Goal: Transaction & Acquisition: Purchase product/service

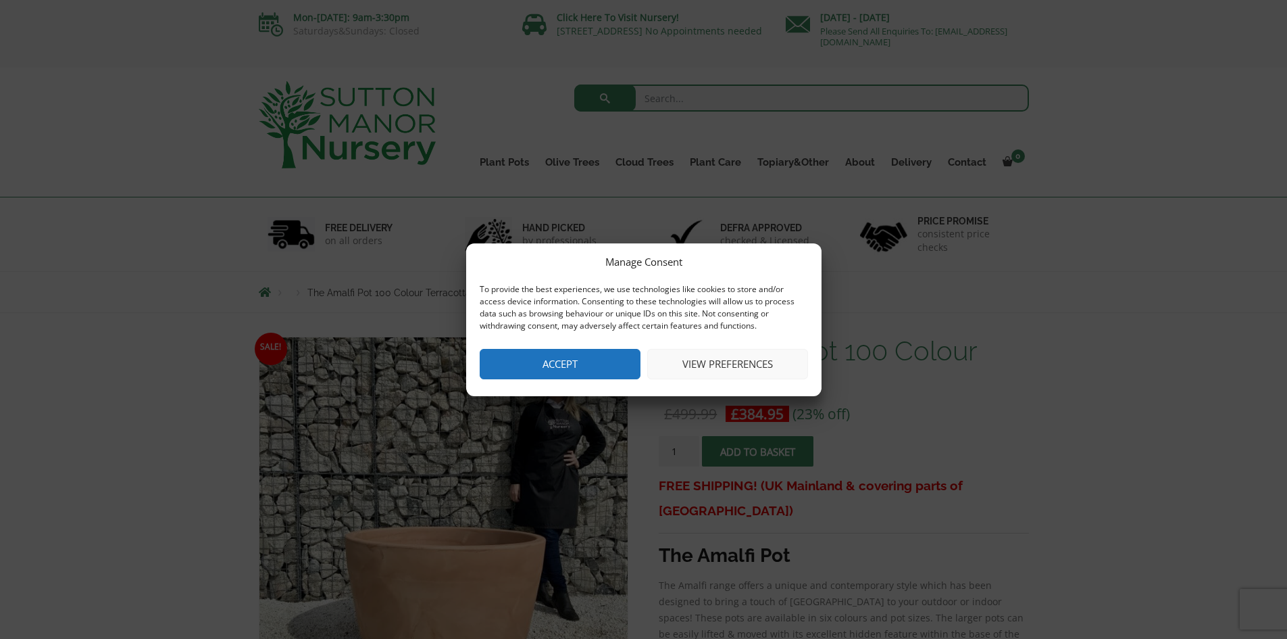
click at [576, 366] on button "Accept" at bounding box center [560, 364] width 161 height 30
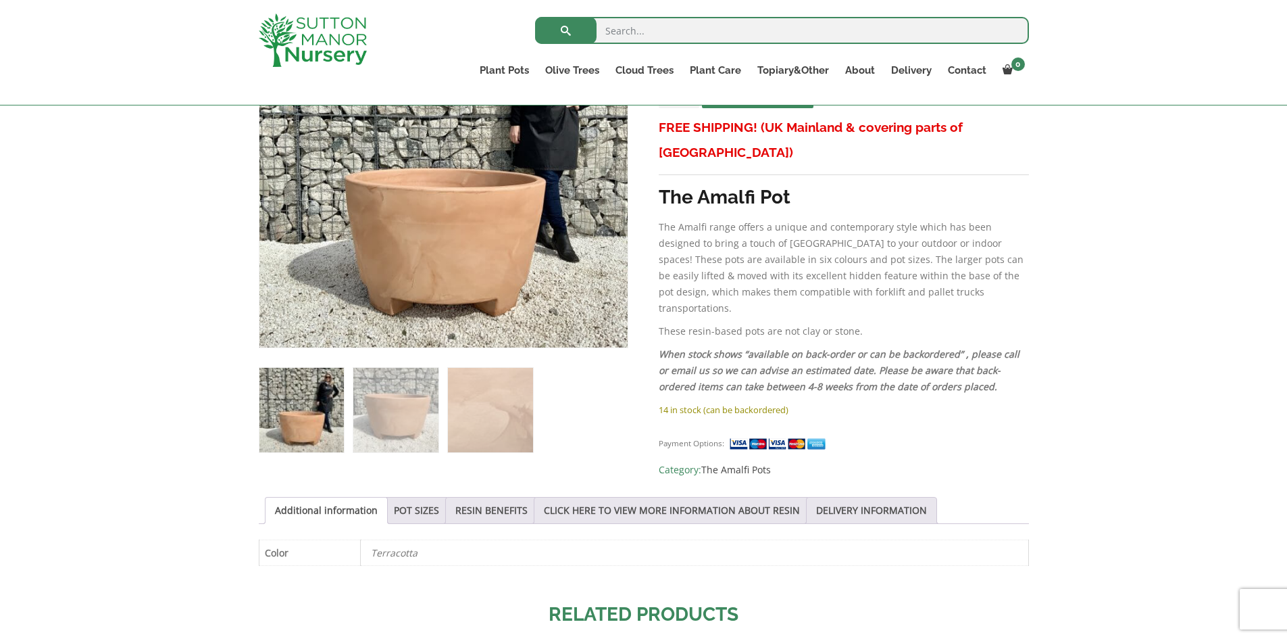
scroll to position [332, 0]
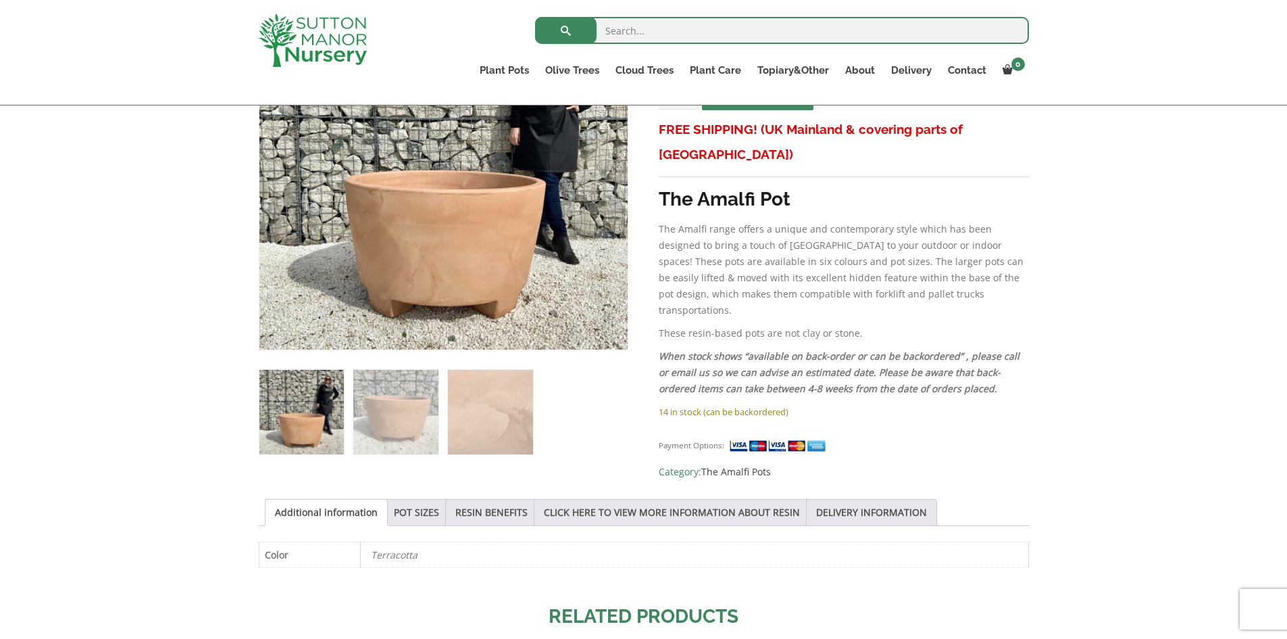
click at [856, 426] on div "Payment Options: Category: The Amalfi Pots" at bounding box center [844, 452] width 370 height 53
click at [506, 427] on img at bounding box center [490, 412] width 84 height 84
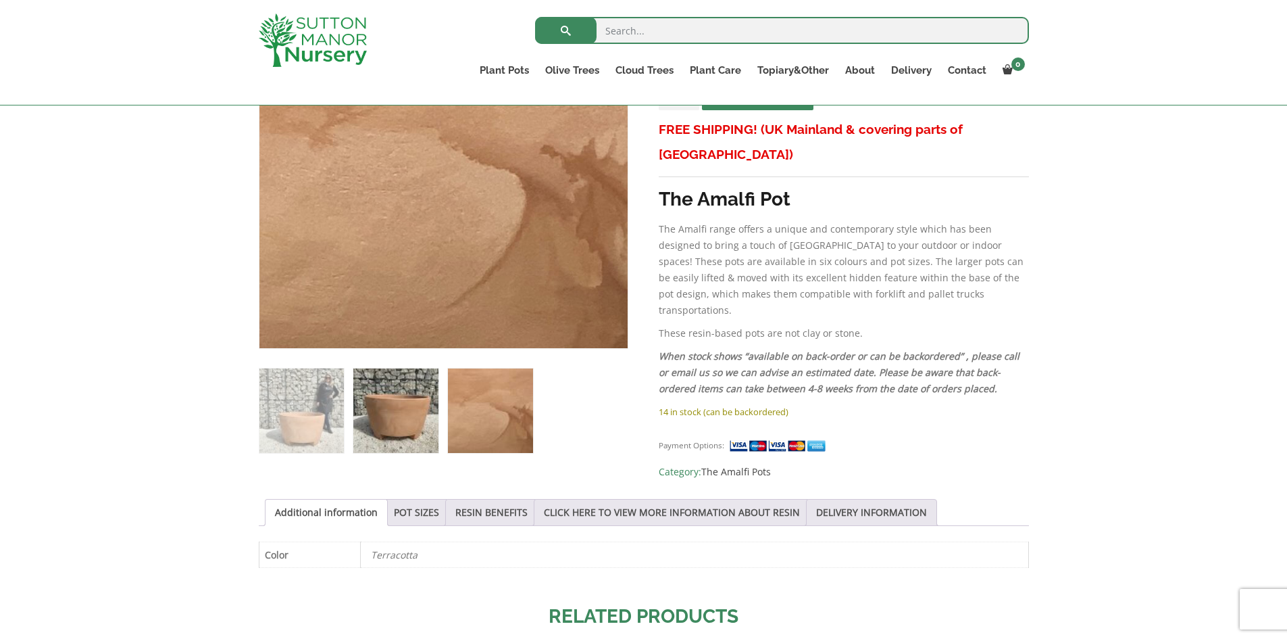
click at [404, 433] on img at bounding box center [395, 410] width 84 height 84
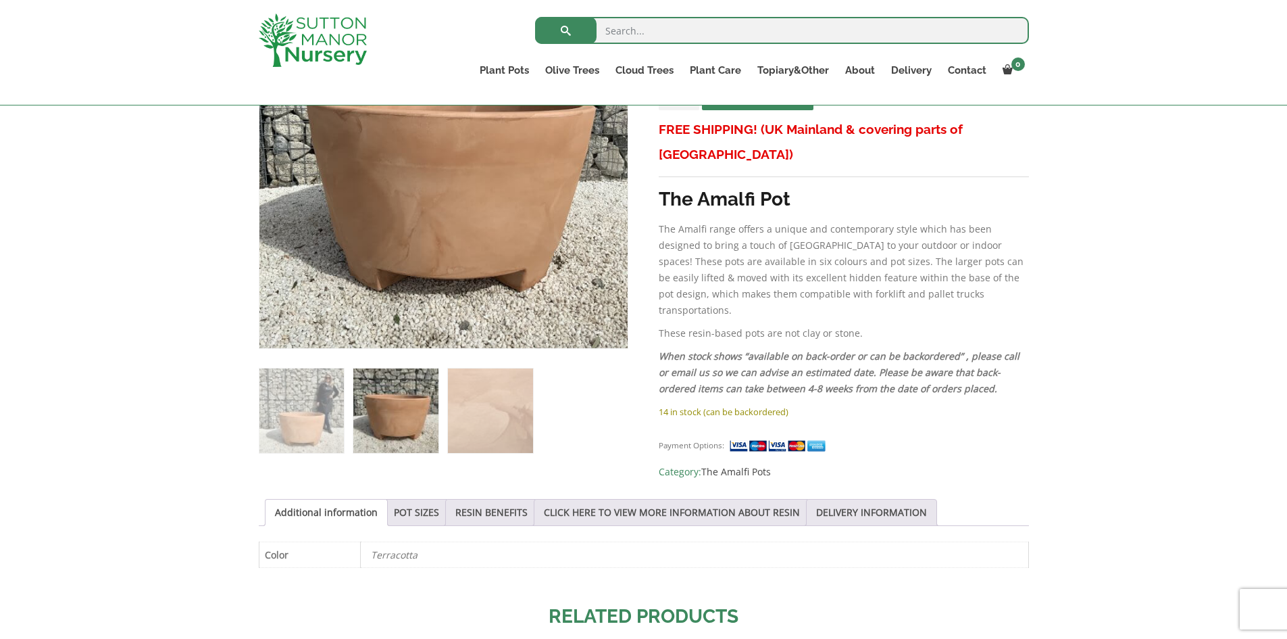
drag, startPoint x: 1051, startPoint y: 230, endPoint x: 1174, endPoint y: 188, distance: 130.6
click at [1174, 188] on div "Sale! 🔍 The Amalfi Pot 100 Colour Terracotta £ 499.99 Original price was: £499.…" at bounding box center [643, 484] width 1287 height 1054
drag, startPoint x: 1286, startPoint y: 167, endPoint x: 1272, endPoint y: 139, distance: 30.8
click at [1272, 139] on div "Sale! 🔍 The Amalfi Pot 100 Colour Terracotta £ 499.99 Original price was: £499.…" at bounding box center [643, 484] width 1287 height 1054
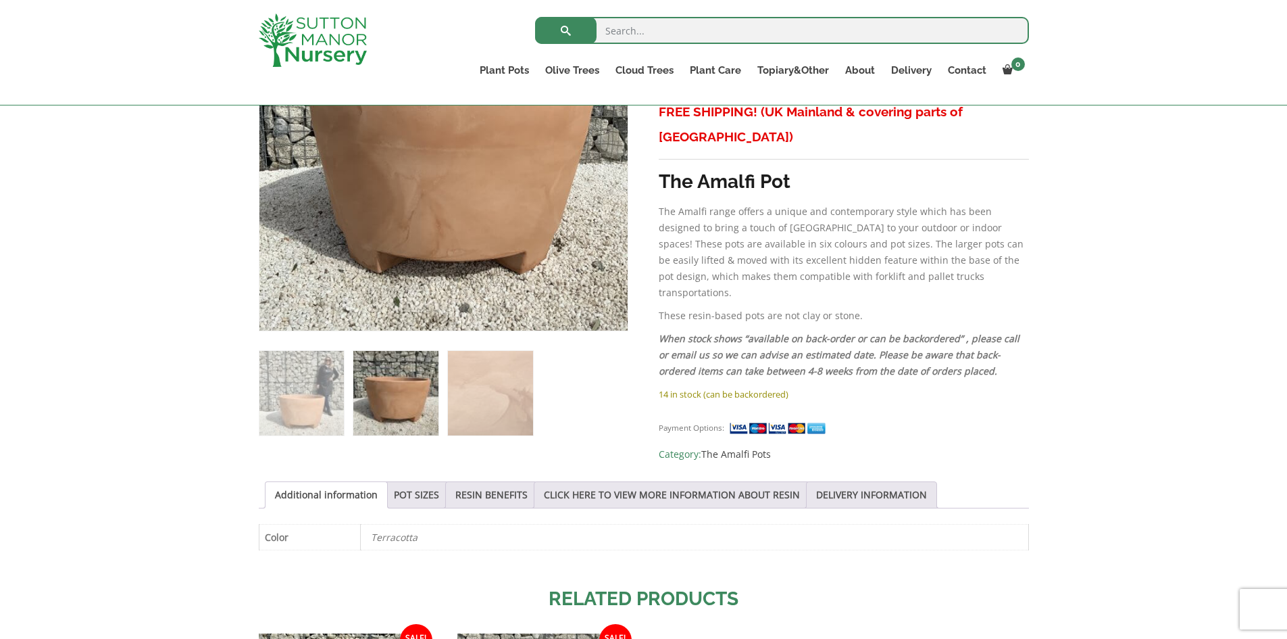
scroll to position [373, 0]
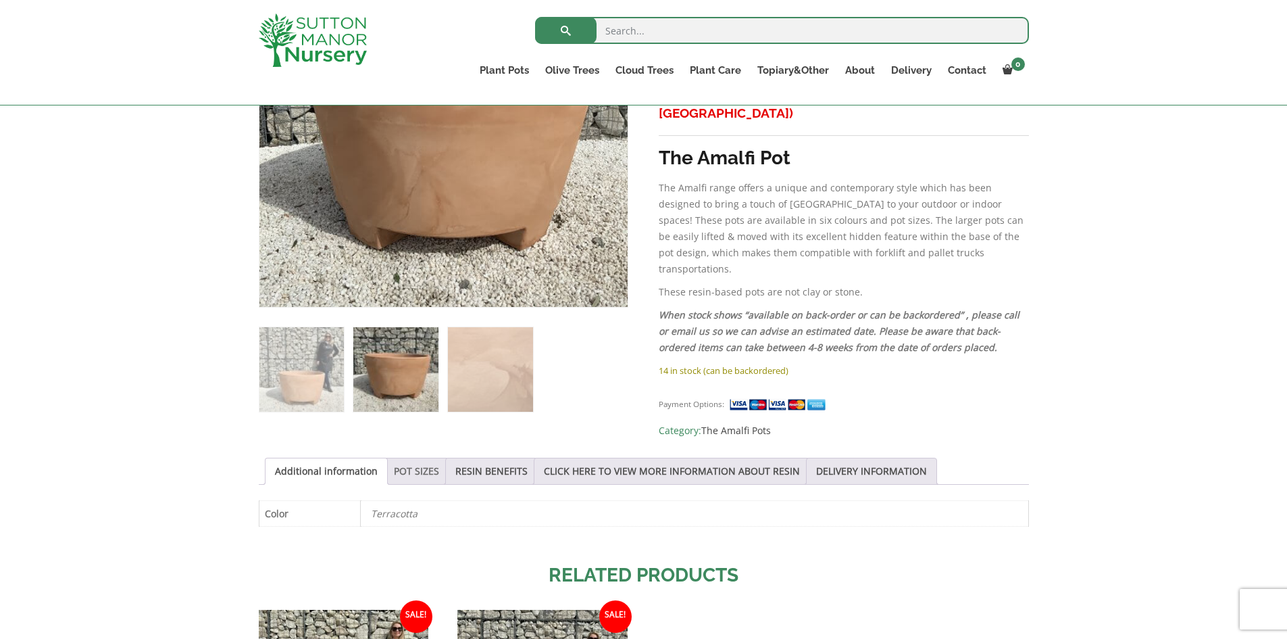
click at [411, 460] on link "POT SIZES" at bounding box center [416, 471] width 45 height 26
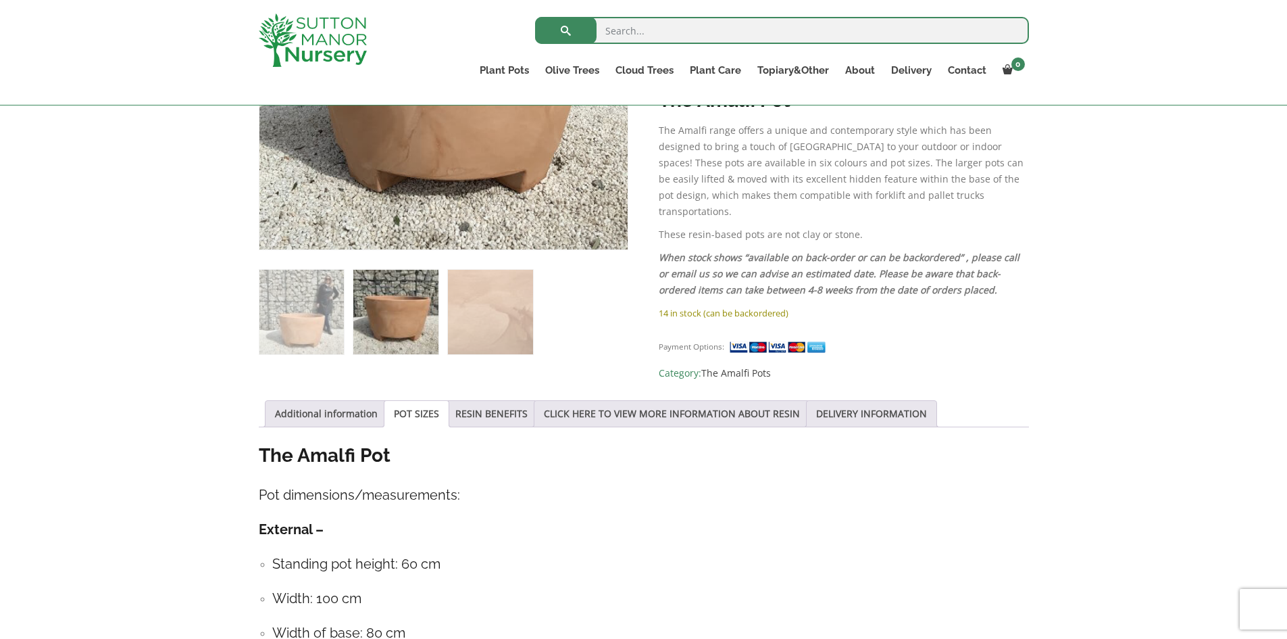
scroll to position [418, 0]
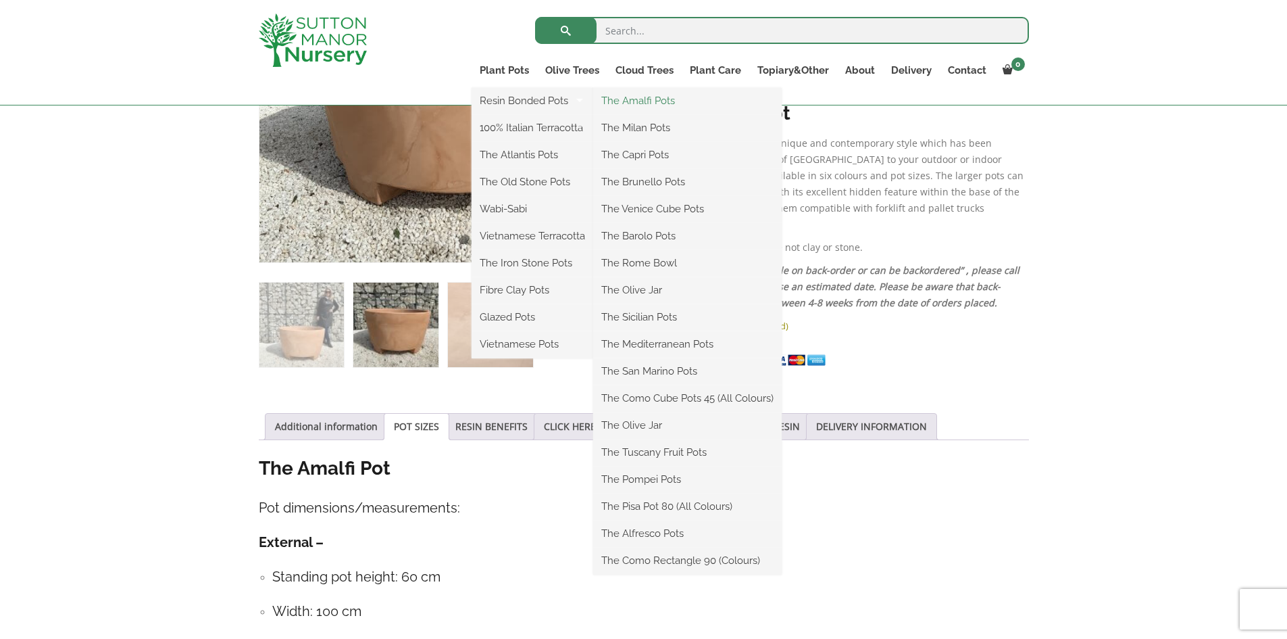
click at [632, 103] on link "The Amalfi Pots" at bounding box center [687, 101] width 189 height 20
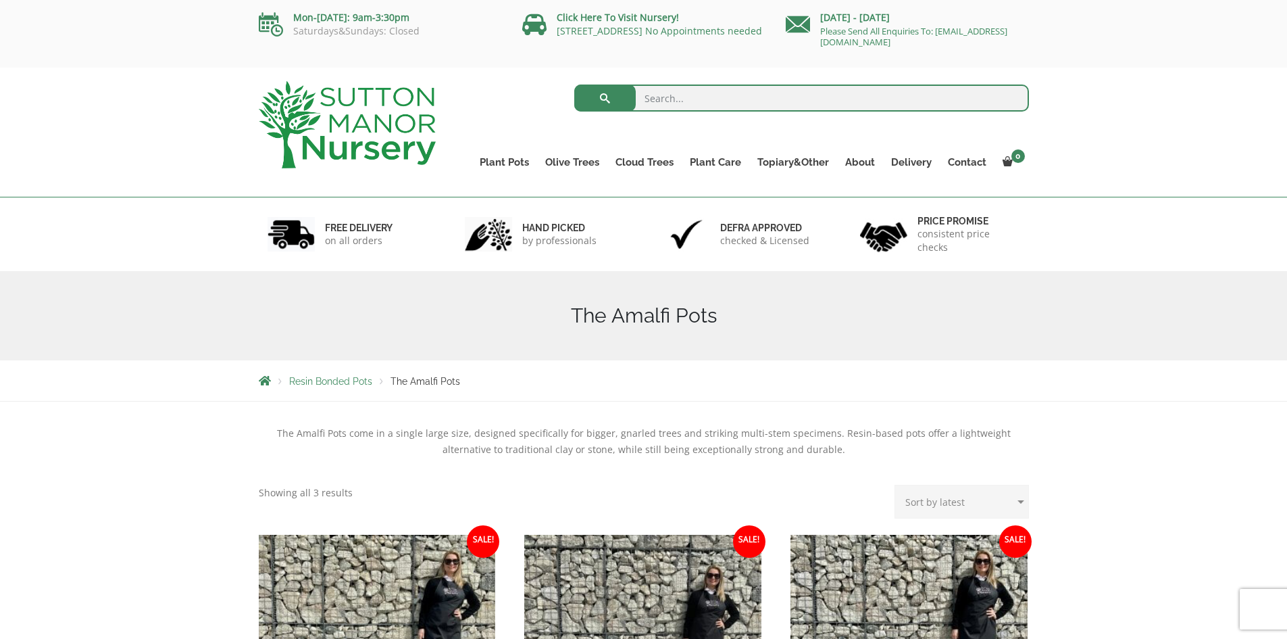
drag, startPoint x: 1134, startPoint y: 157, endPoint x: 1297, endPoint y: 94, distance: 173.9
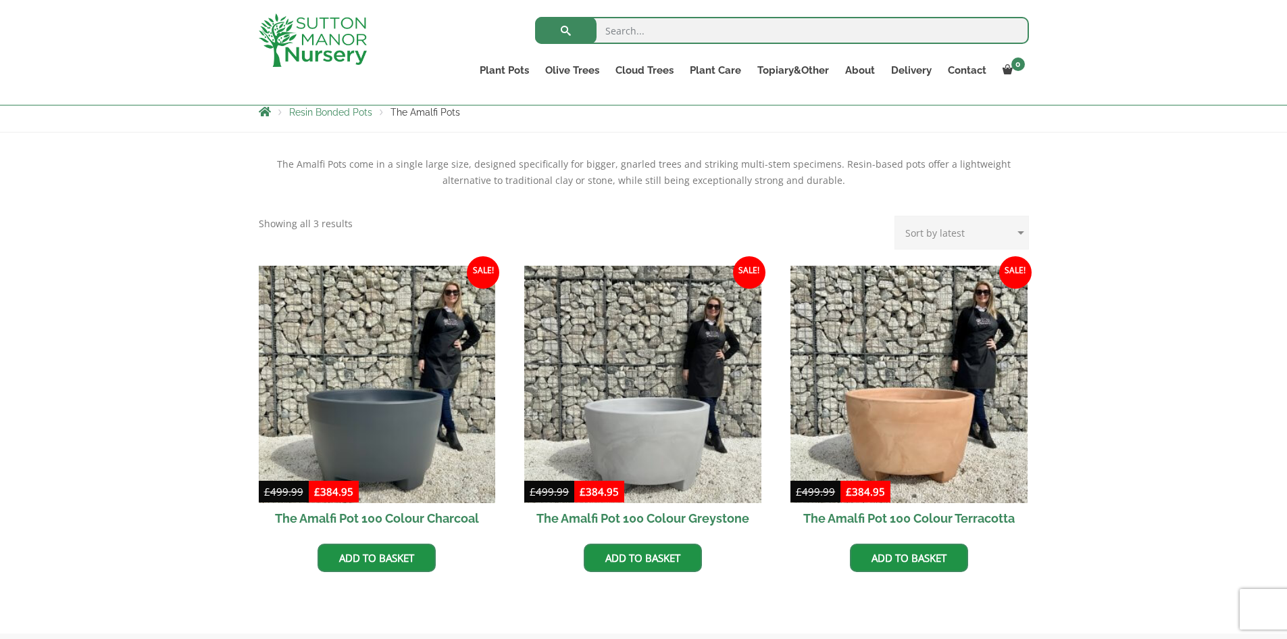
scroll to position [243, 0]
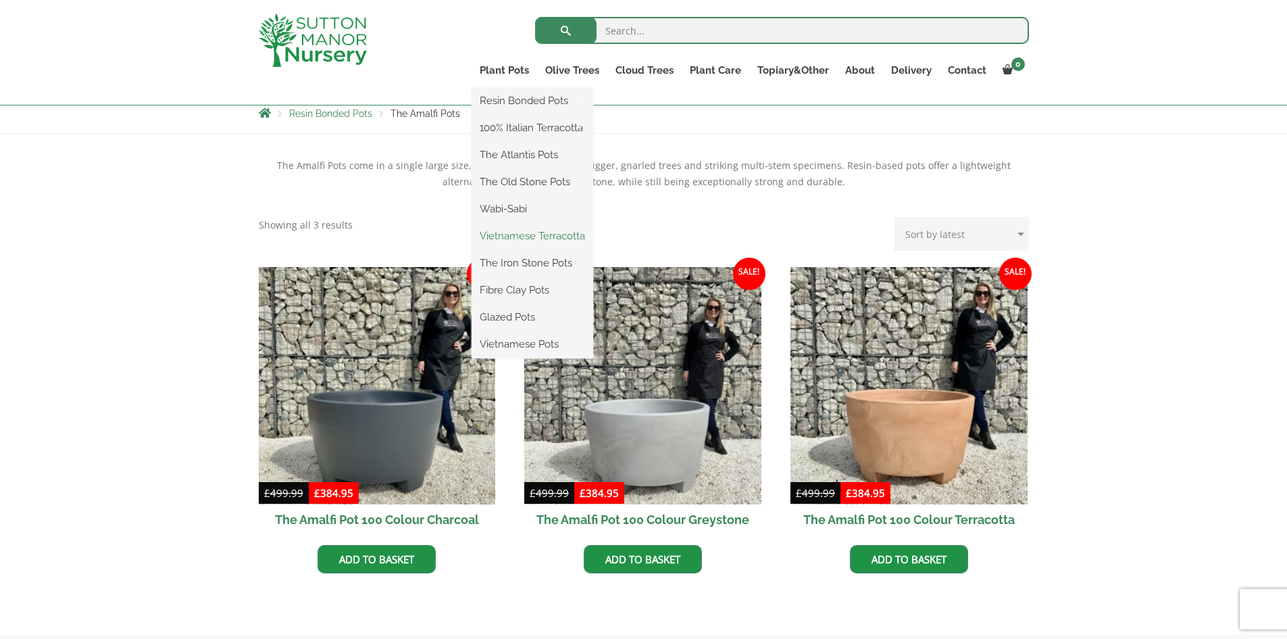
click at [536, 235] on link "Vietnamese Terracotta" at bounding box center [533, 236] width 122 height 20
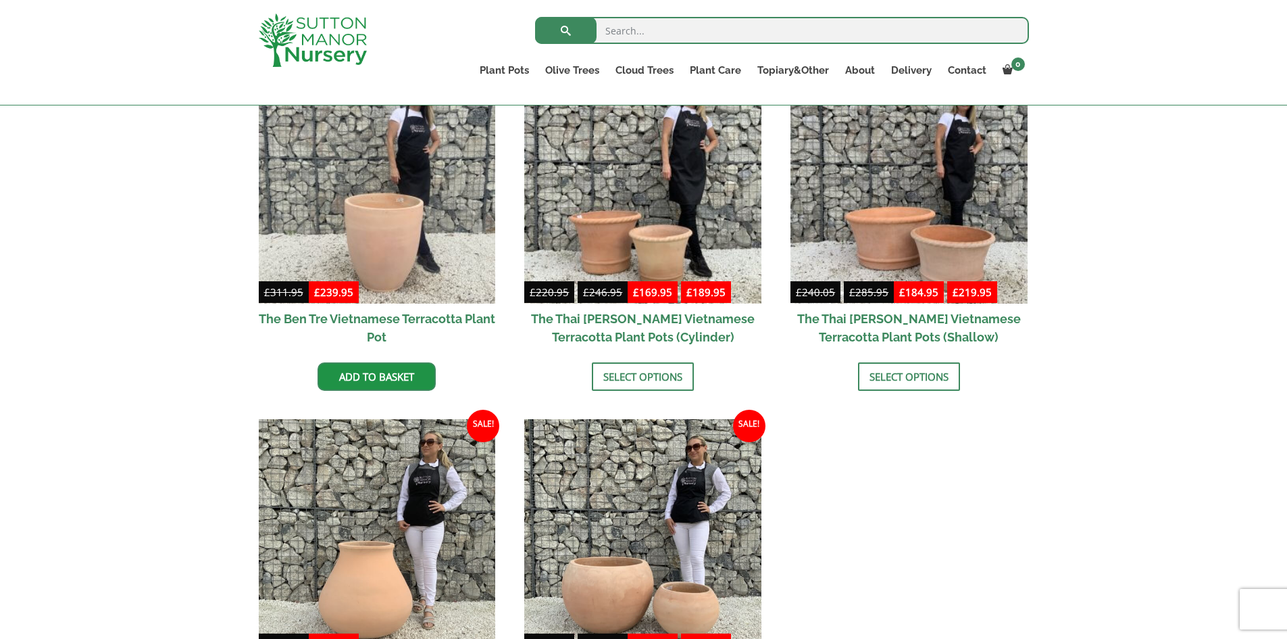
scroll to position [378, 0]
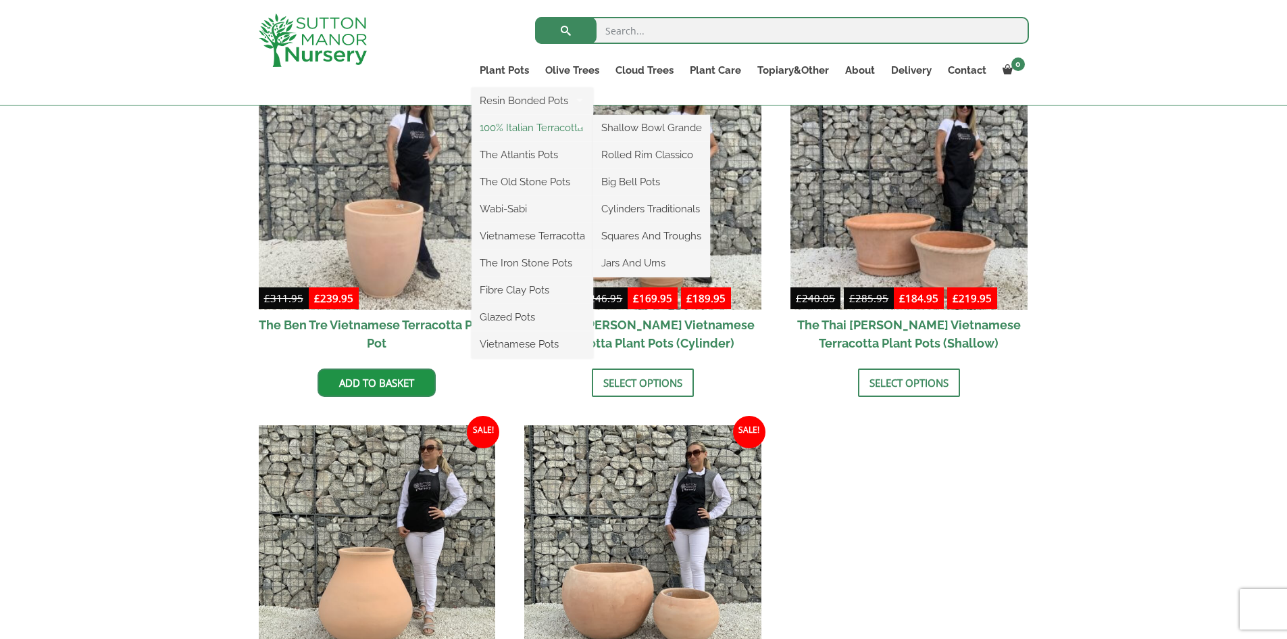
click at [514, 130] on link "100% Italian Terracotta" at bounding box center [533, 128] width 122 height 20
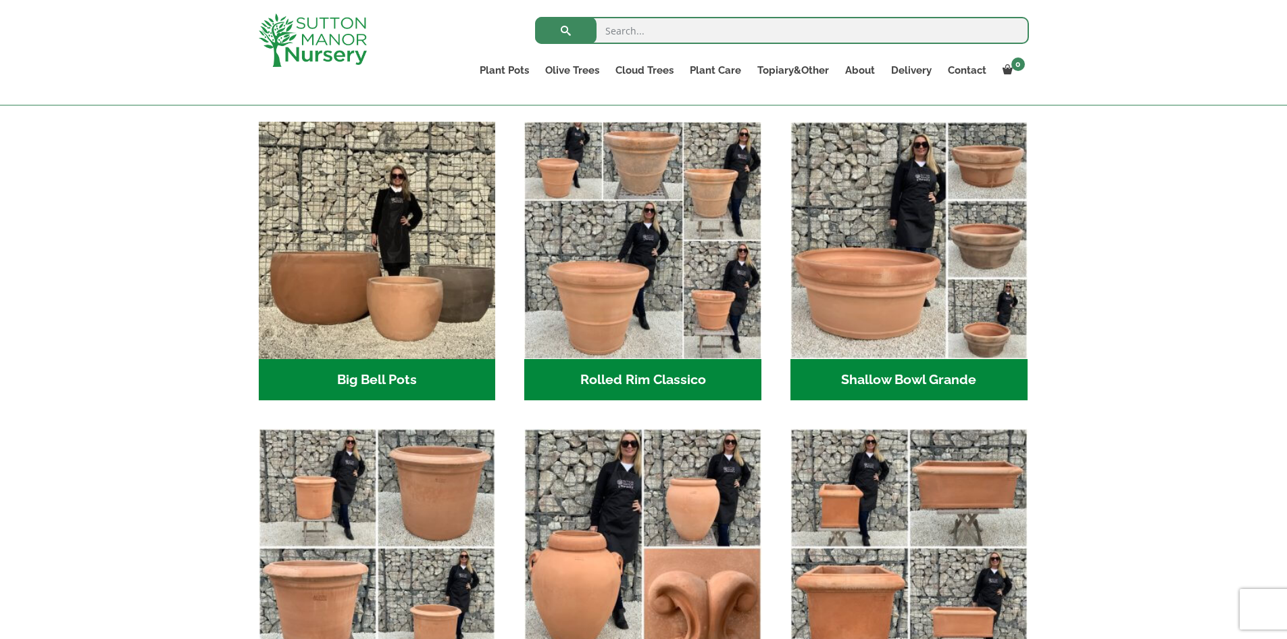
scroll to position [407, 0]
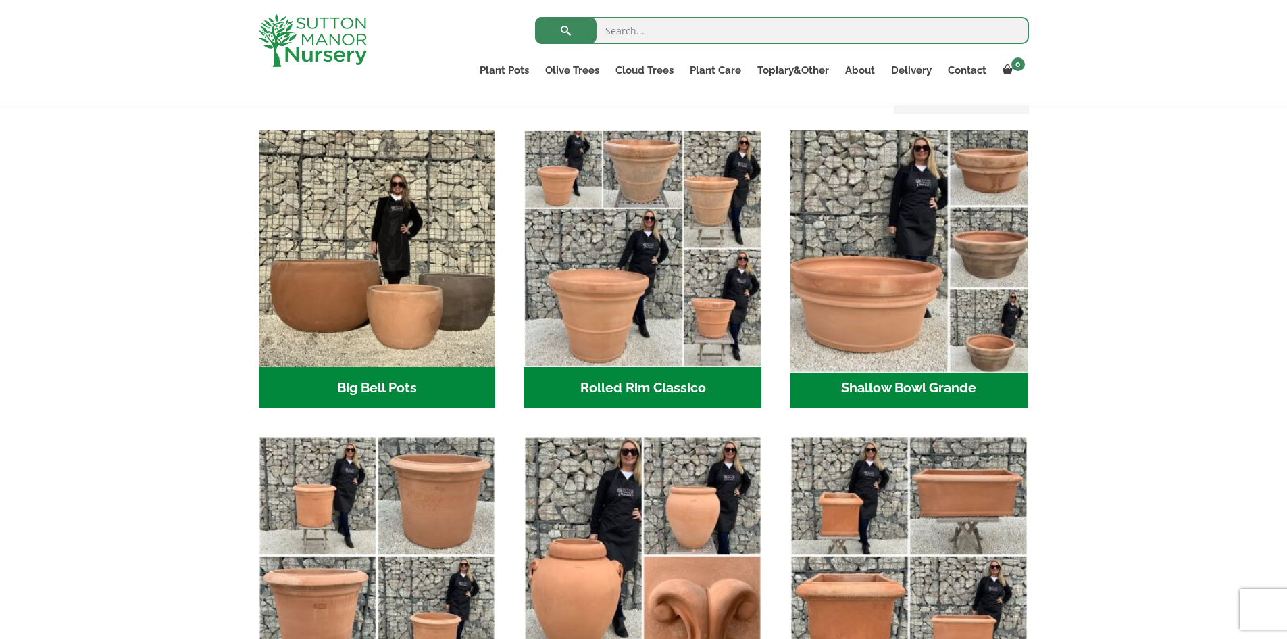
click at [855, 275] on img "Visit product category Shallow Bowl Grande" at bounding box center [908, 248] width 249 height 249
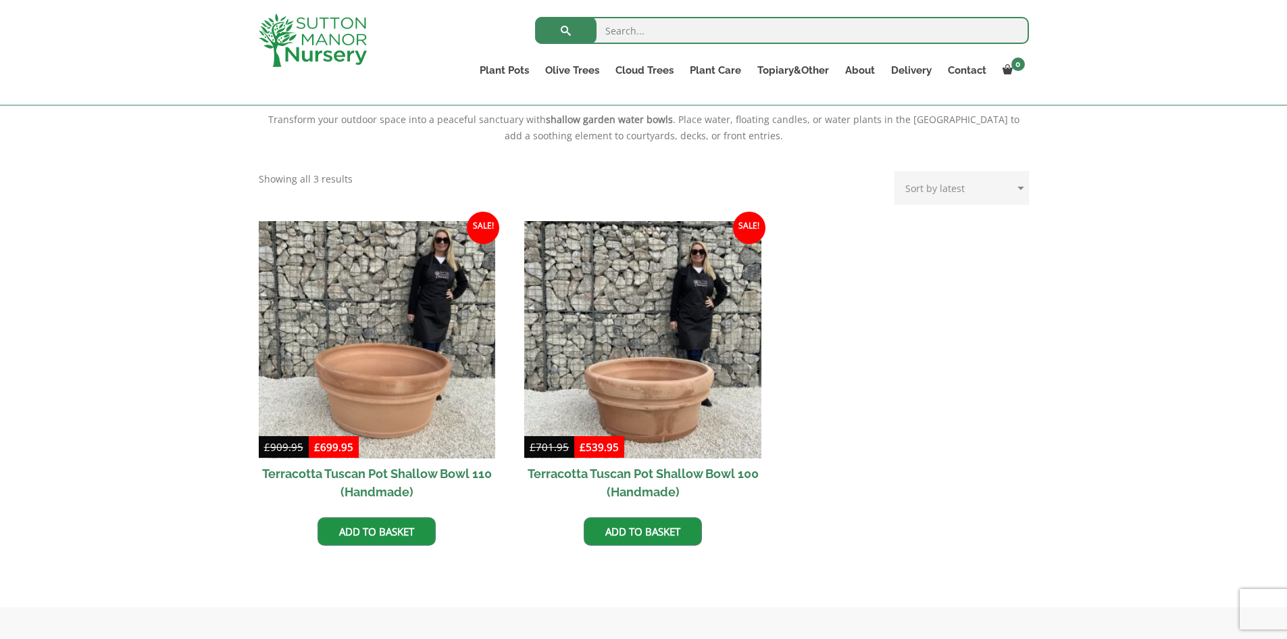
scroll to position [497, 0]
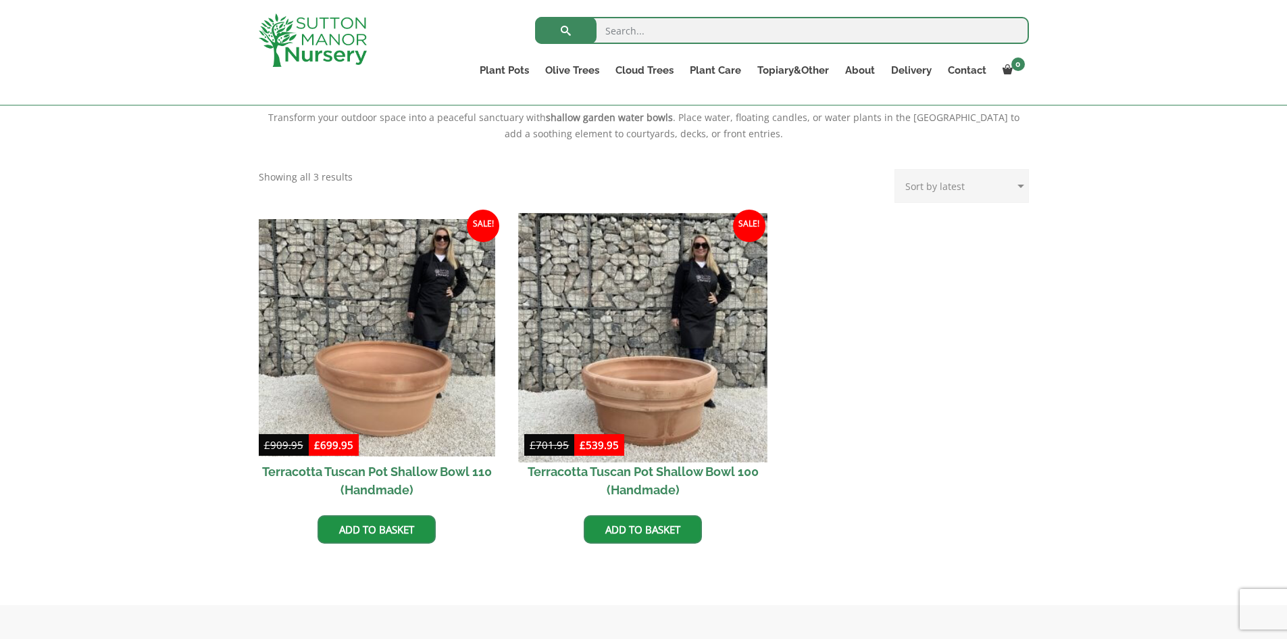
click at [697, 389] on img at bounding box center [643, 337] width 249 height 249
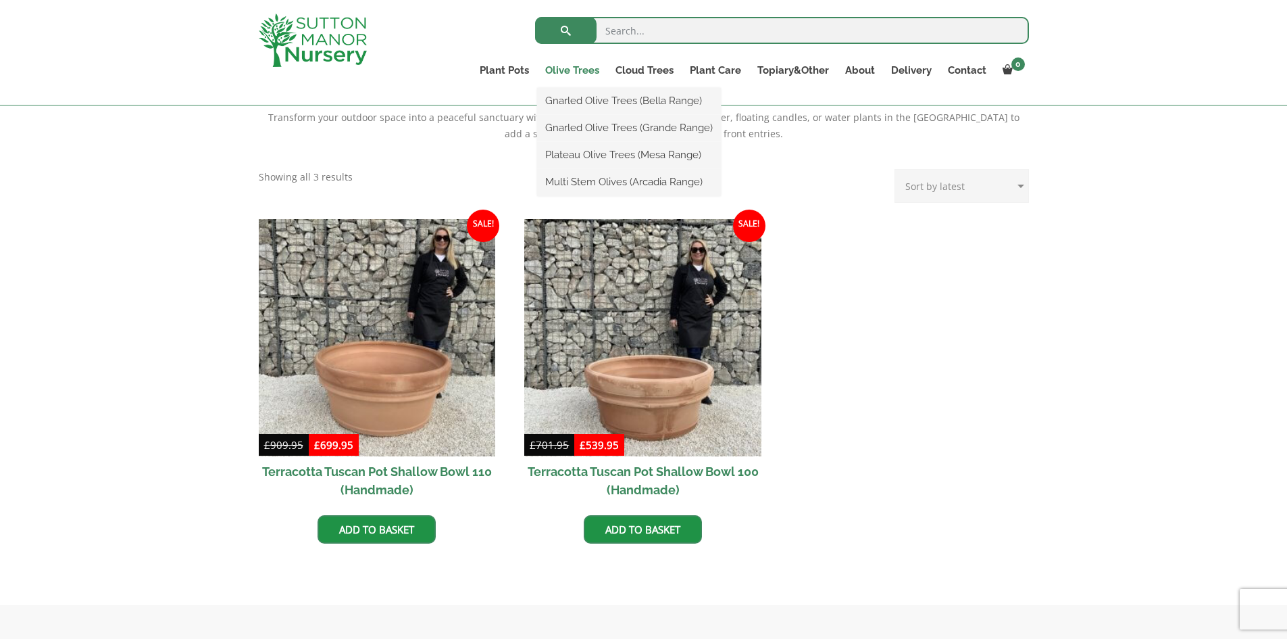
click at [591, 66] on link "Olive Trees" at bounding box center [572, 70] width 70 height 19
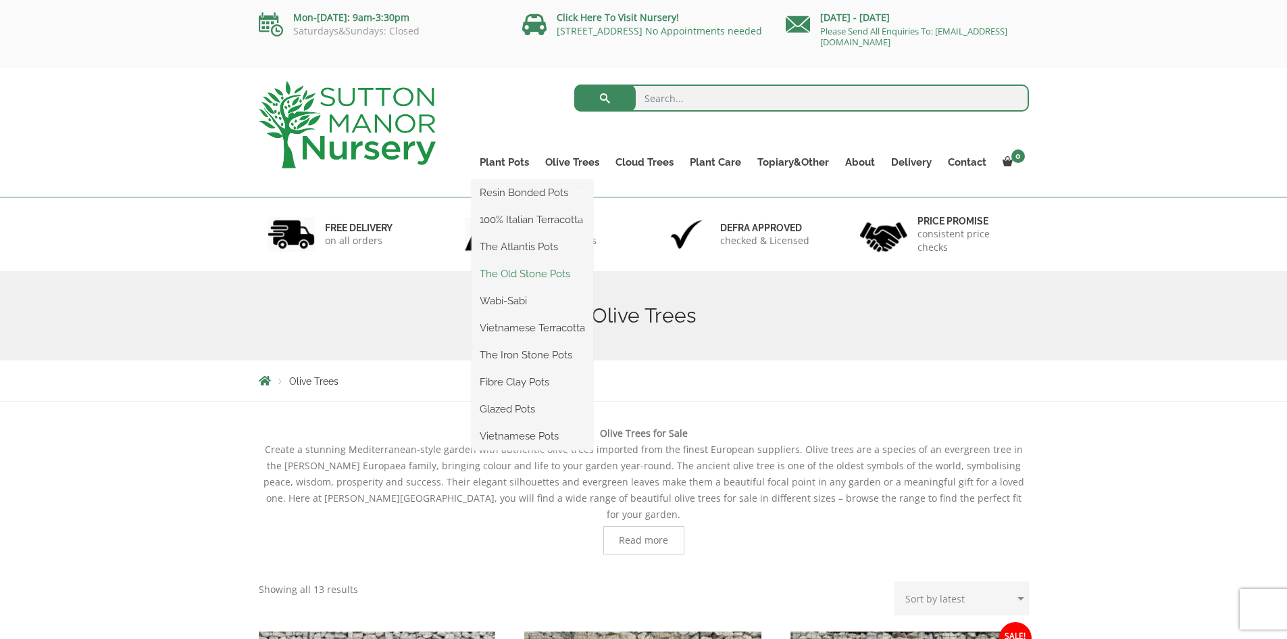
click at [522, 275] on link "The Old Stone Pots" at bounding box center [533, 274] width 122 height 20
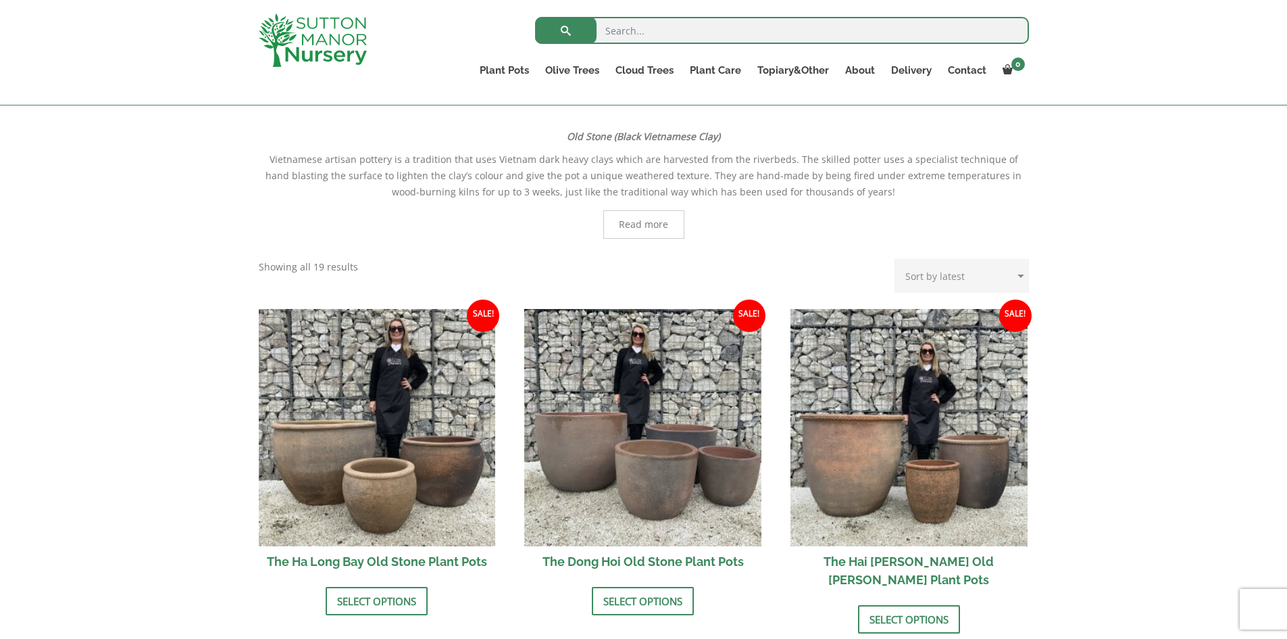
scroll to position [270, 0]
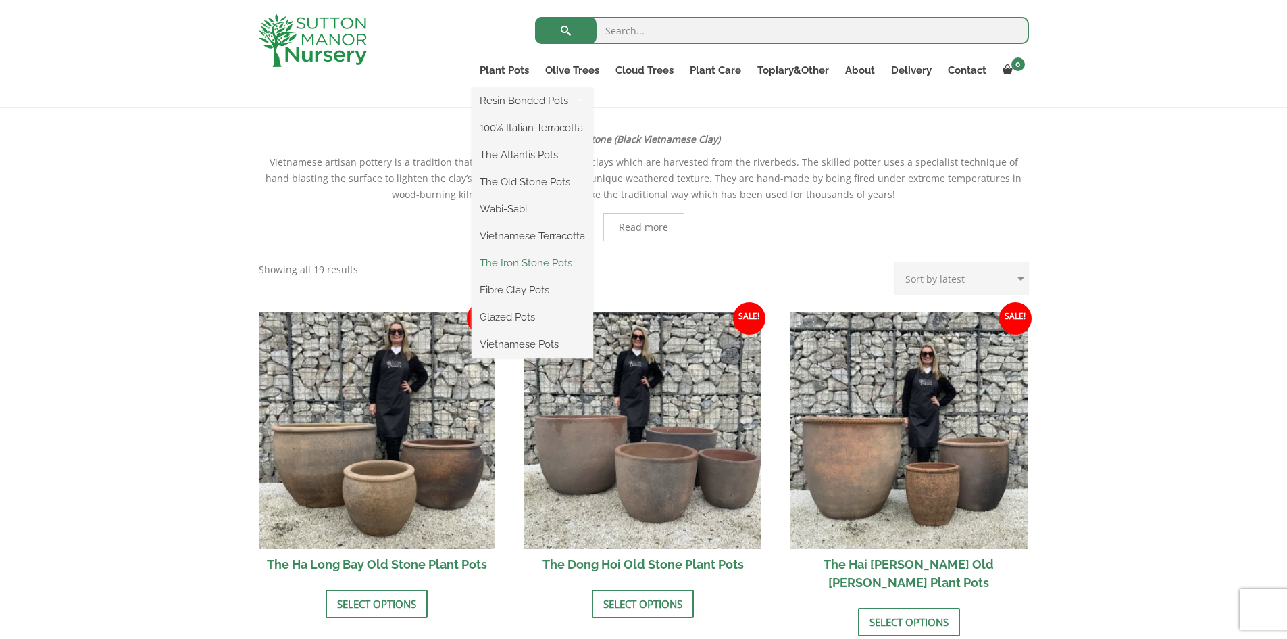
click at [512, 267] on link "The Iron Stone Pots" at bounding box center [533, 263] width 122 height 20
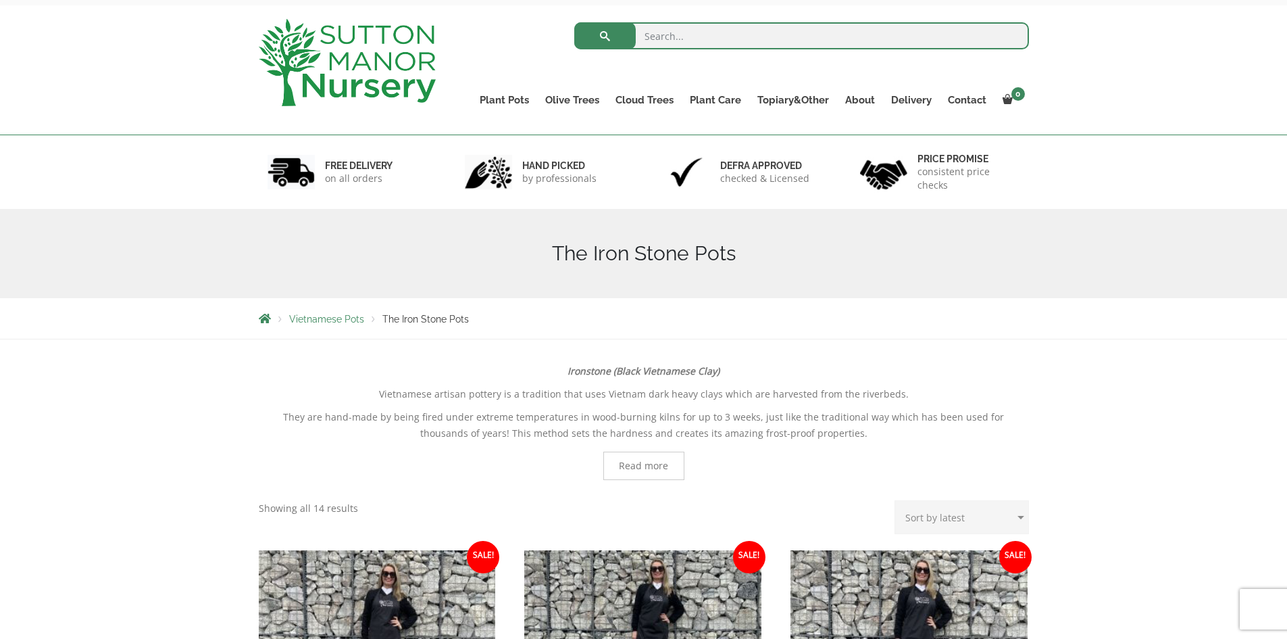
scroll to position [59, 0]
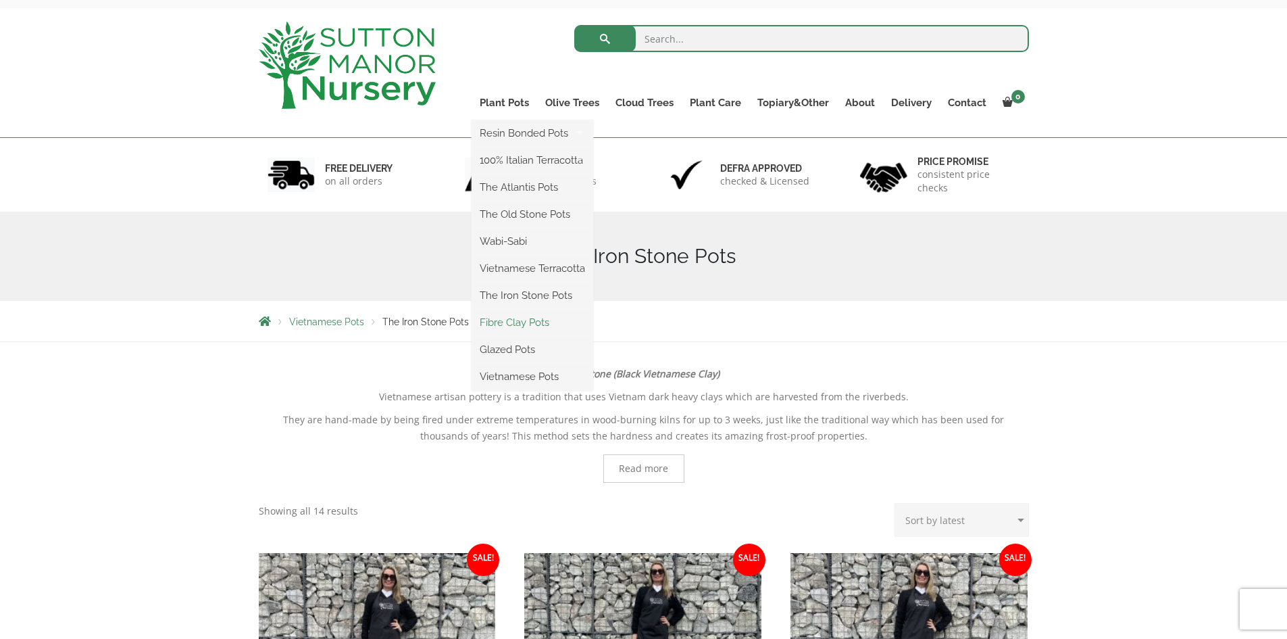
click at [520, 318] on link "Fibre Clay Pots" at bounding box center [533, 322] width 122 height 20
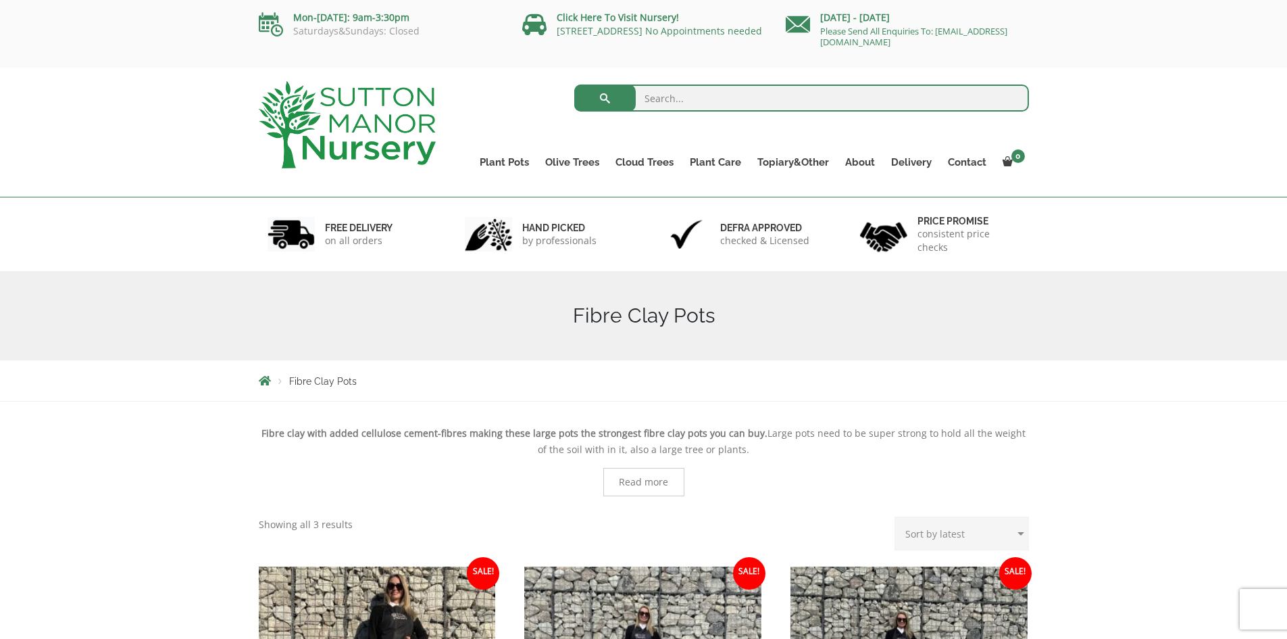
click at [1285, 73] on div "Search for: Plant Pots Resin Bonded Pots The Amalfi Pots The Milan Pots The Cap…" at bounding box center [643, 133] width 1287 height 130
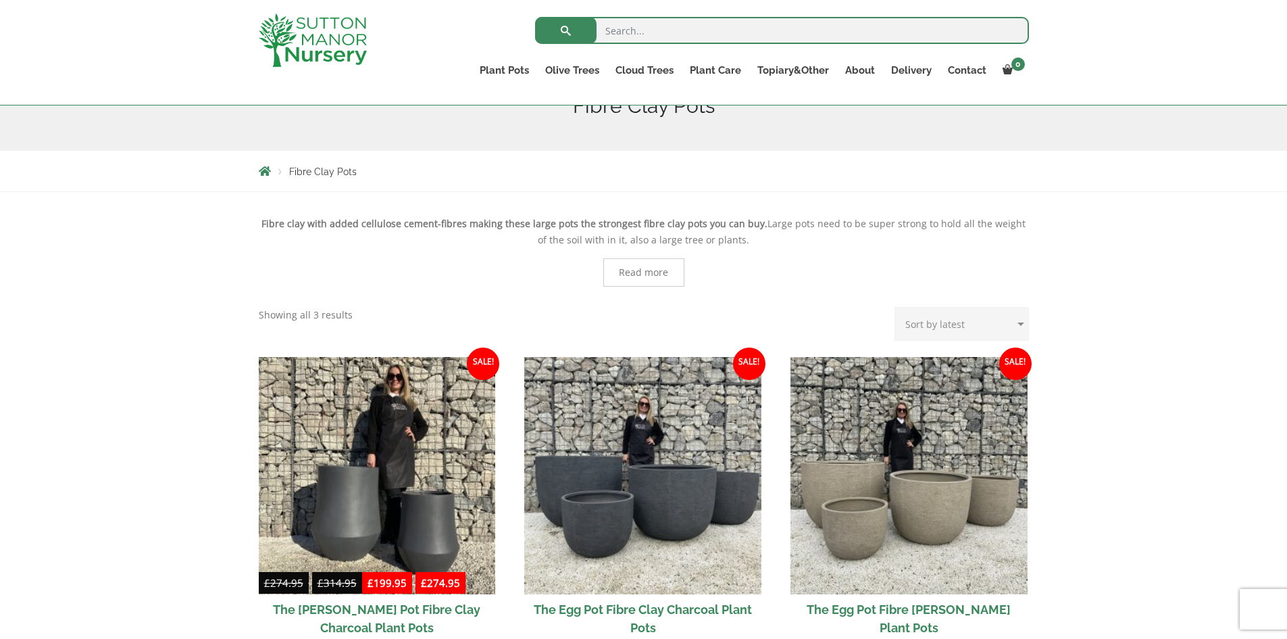
scroll to position [182, 0]
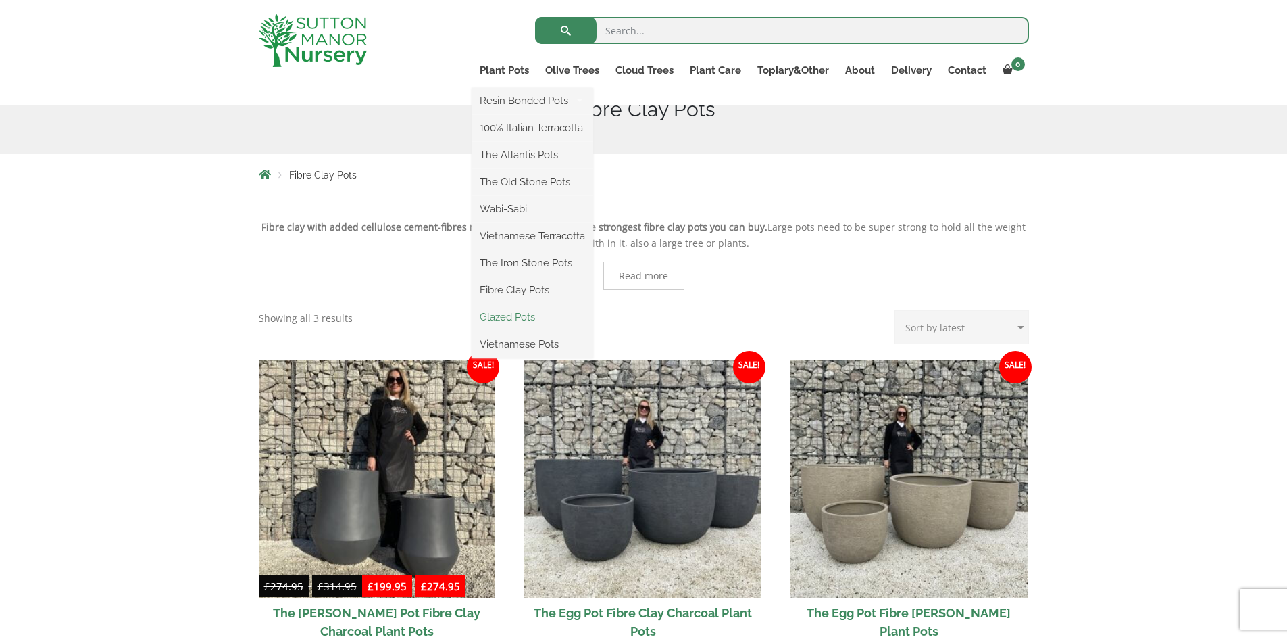
click at [502, 320] on link "Glazed Pots" at bounding box center [533, 317] width 122 height 20
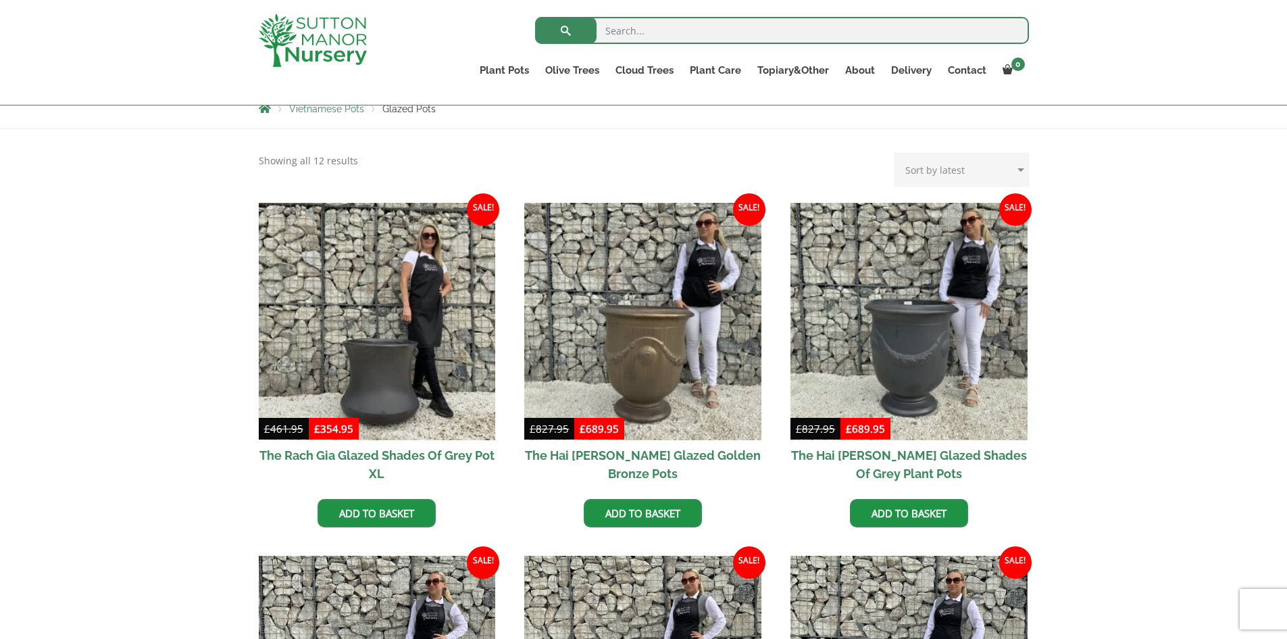
scroll to position [158, 0]
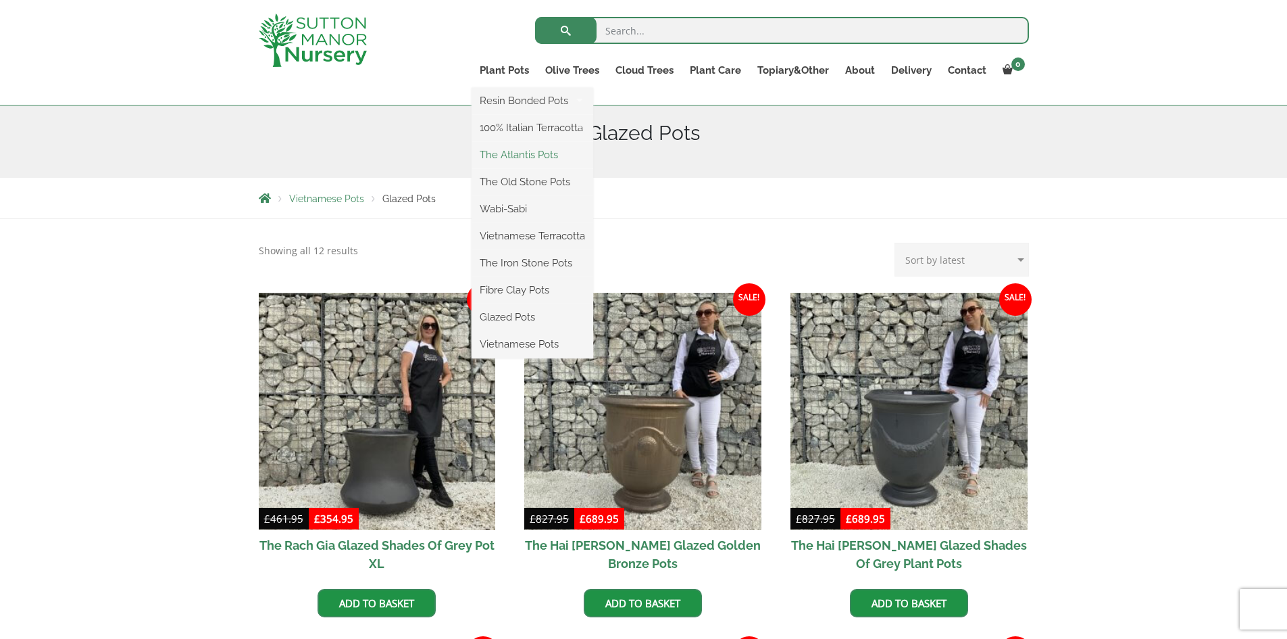
click at [516, 153] on link "The Atlantis Pots" at bounding box center [533, 155] width 122 height 20
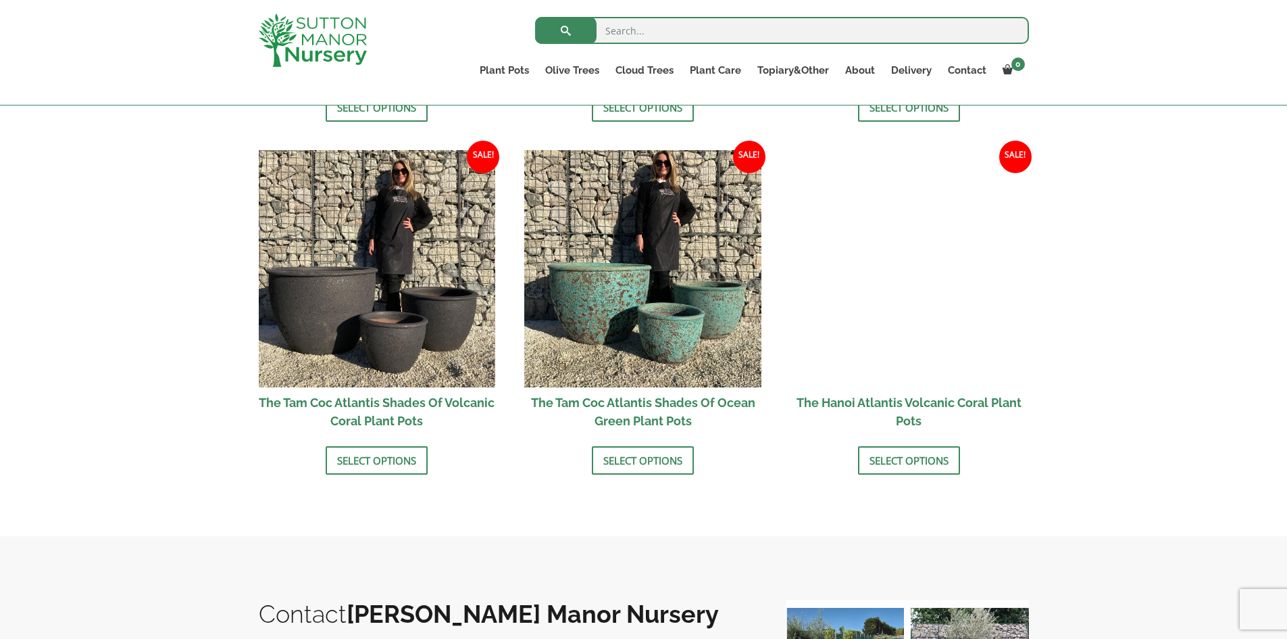
scroll to position [1143, 0]
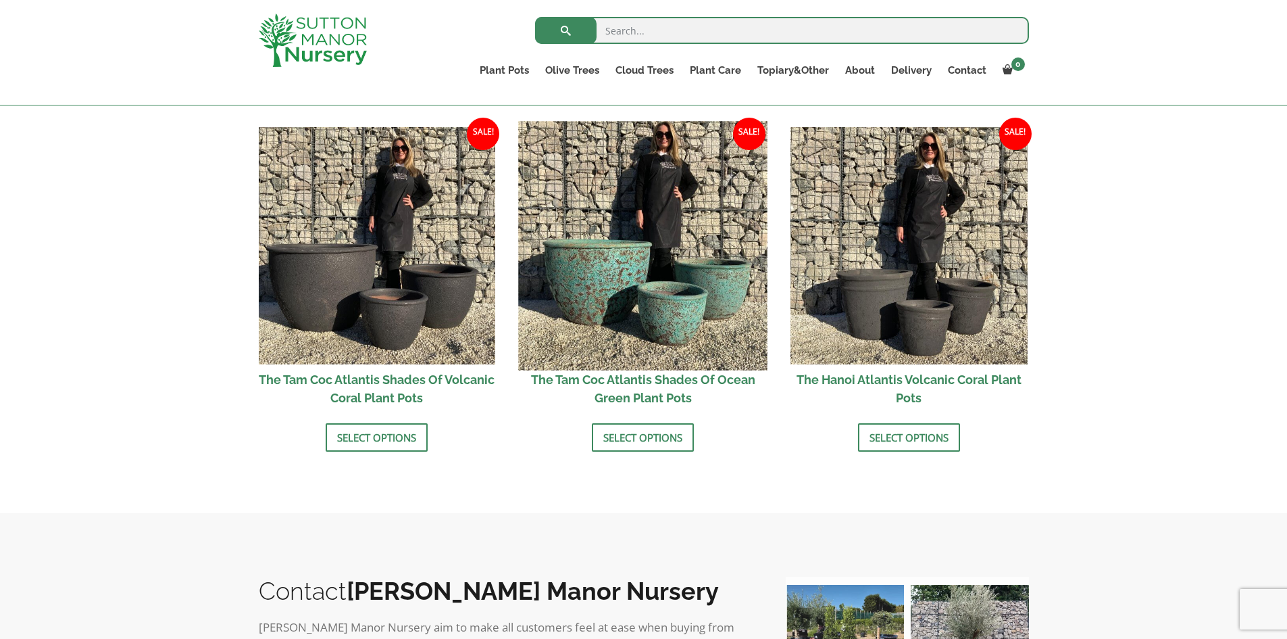
click at [662, 318] on img at bounding box center [643, 245] width 249 height 249
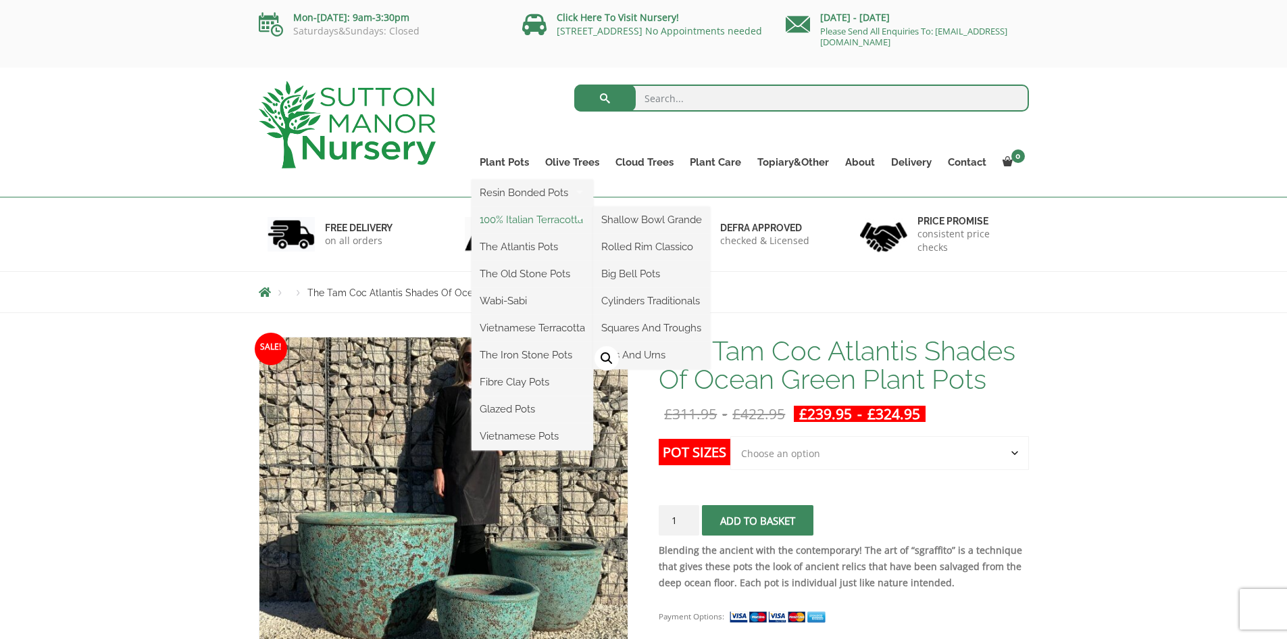
click at [520, 226] on link "100% Italian Terracotta" at bounding box center [533, 219] width 122 height 20
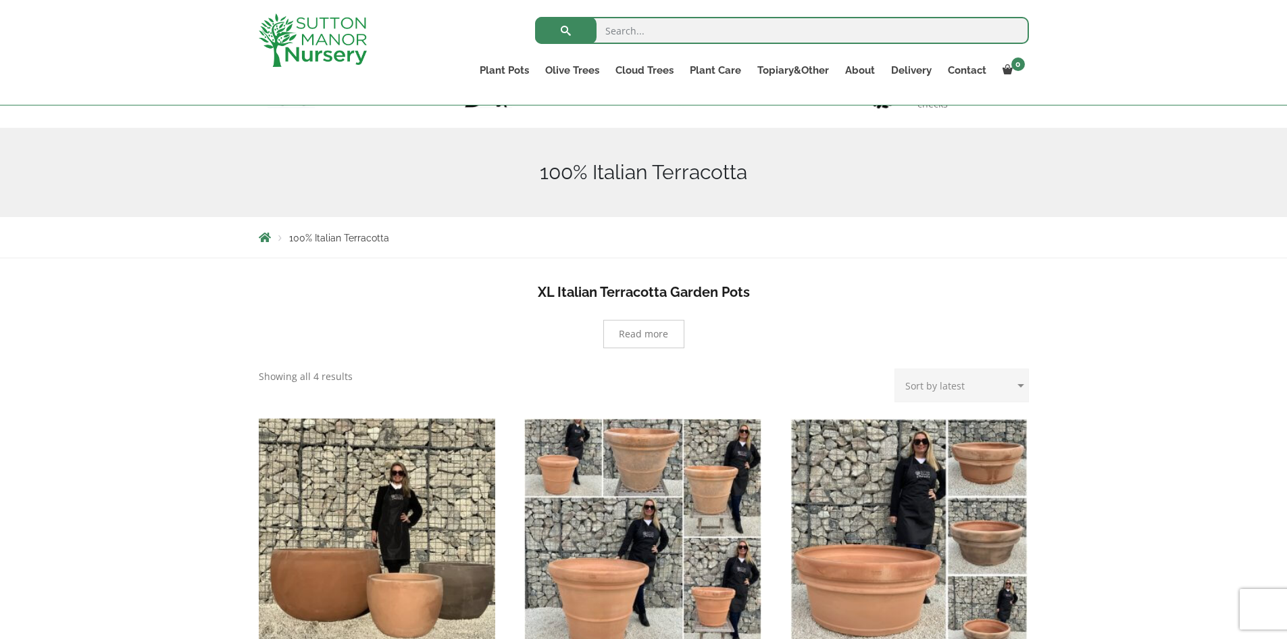
scroll to position [69, 0]
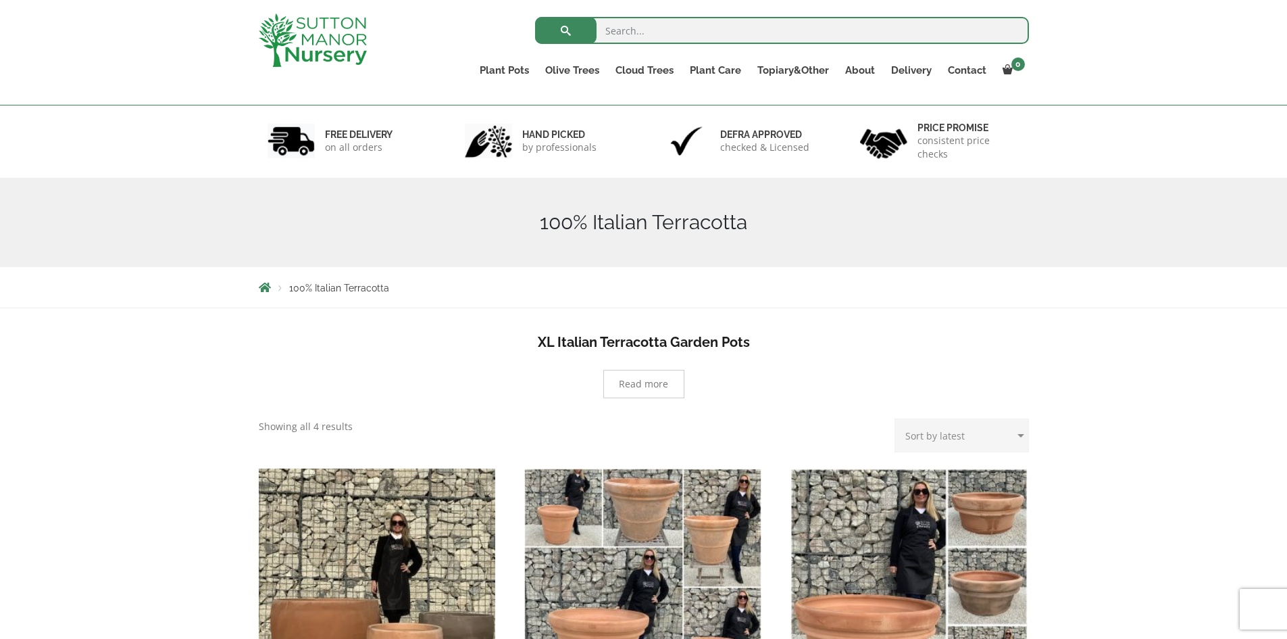
click at [645, 46] on form "Search for:" at bounding box center [782, 34] width 494 height 41
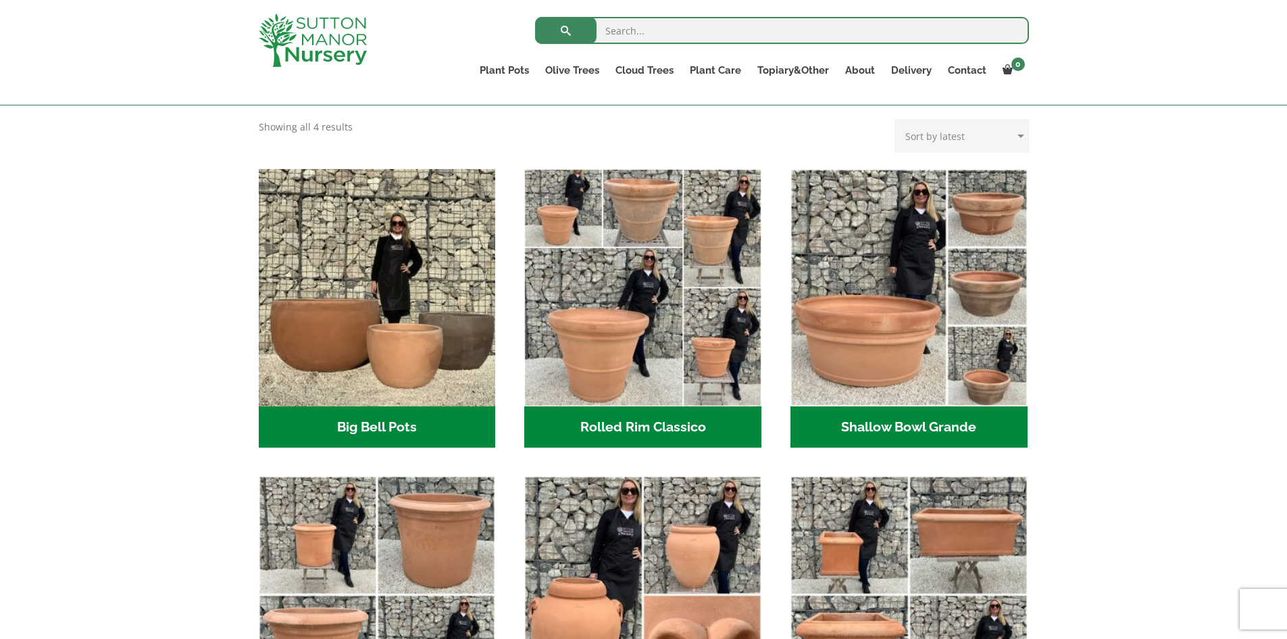
scroll to position [360, 0]
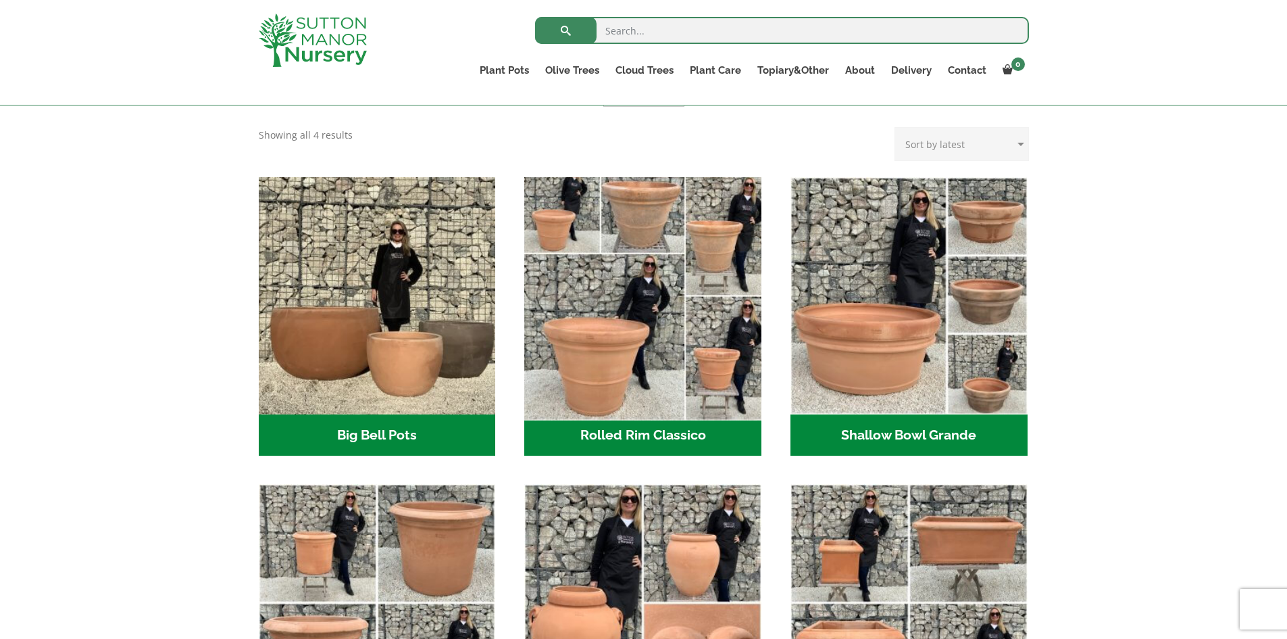
click at [638, 309] on img "Visit product category Rolled Rim Classico" at bounding box center [643, 295] width 249 height 249
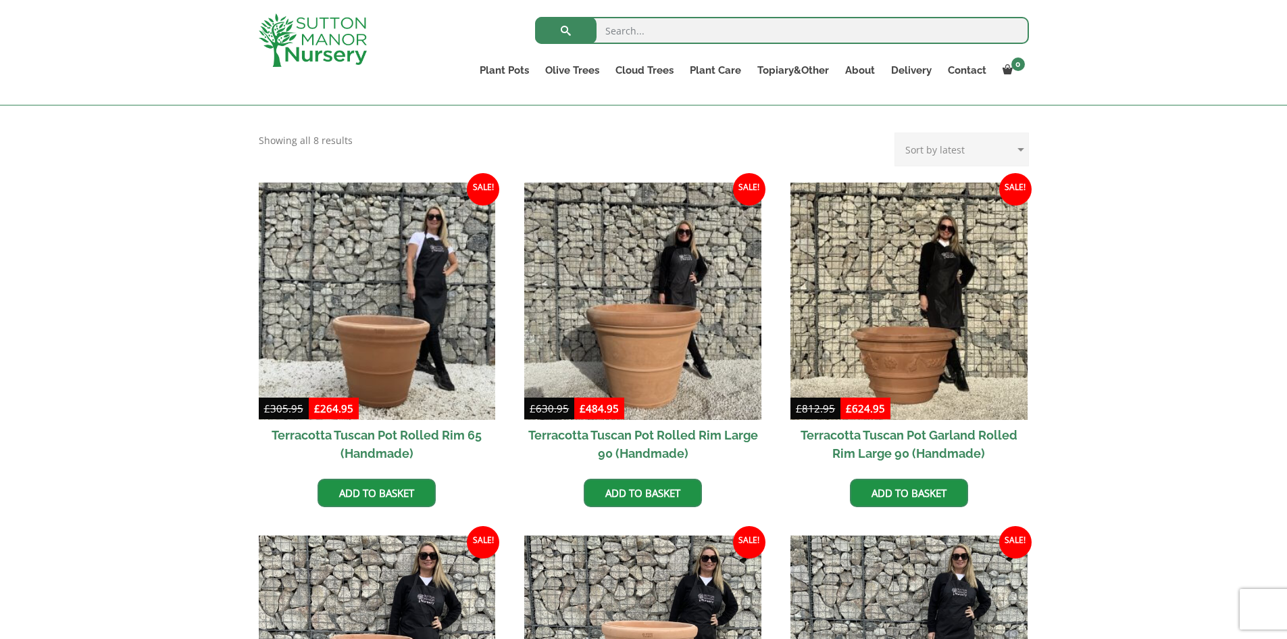
scroll to position [618, 0]
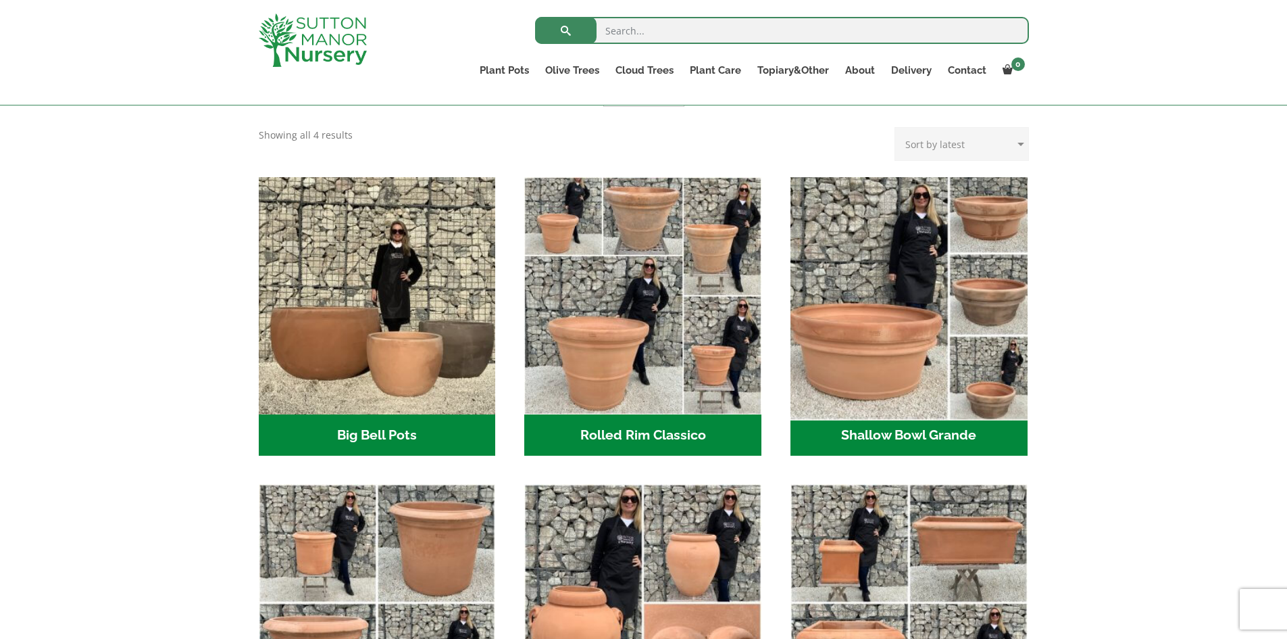
click at [918, 282] on img "Visit product category Shallow Bowl Grande" at bounding box center [908, 295] width 249 height 249
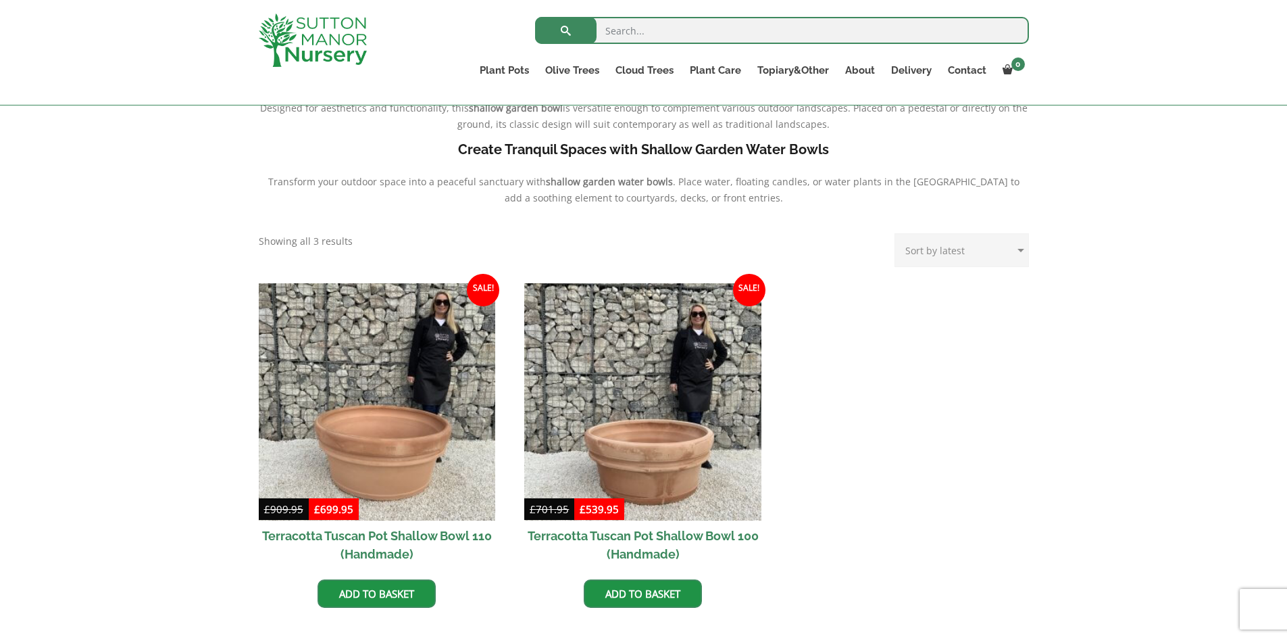
scroll to position [435, 0]
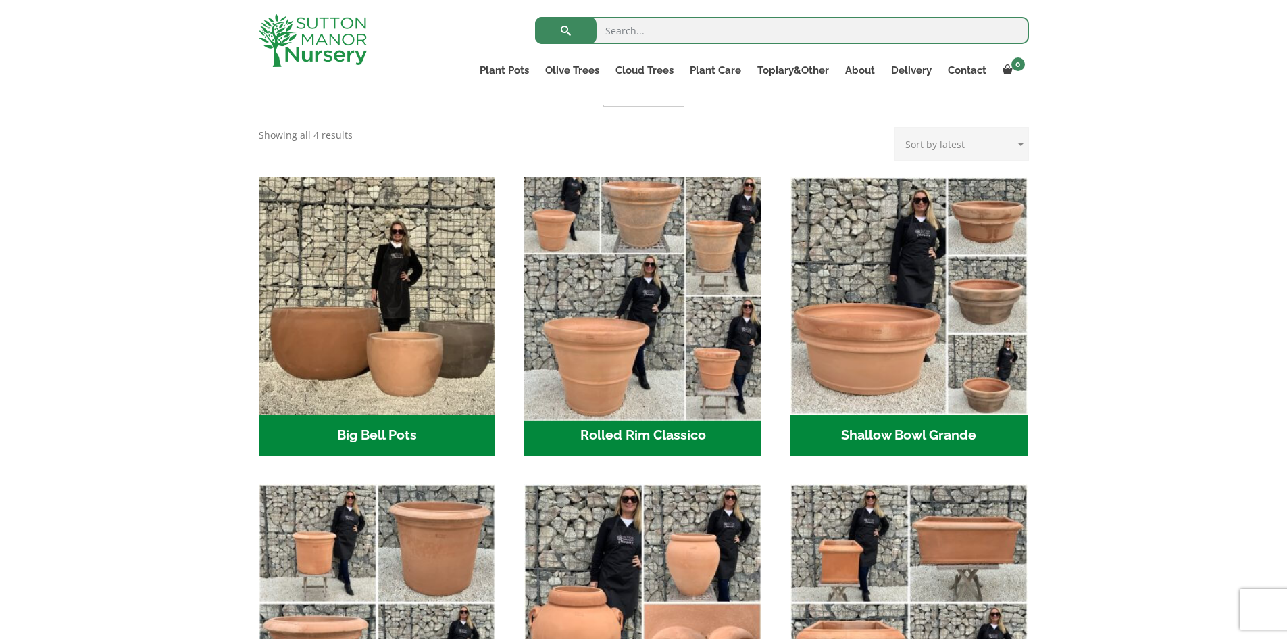
click at [644, 301] on img "Visit product category Rolled Rim Classico" at bounding box center [643, 295] width 249 height 249
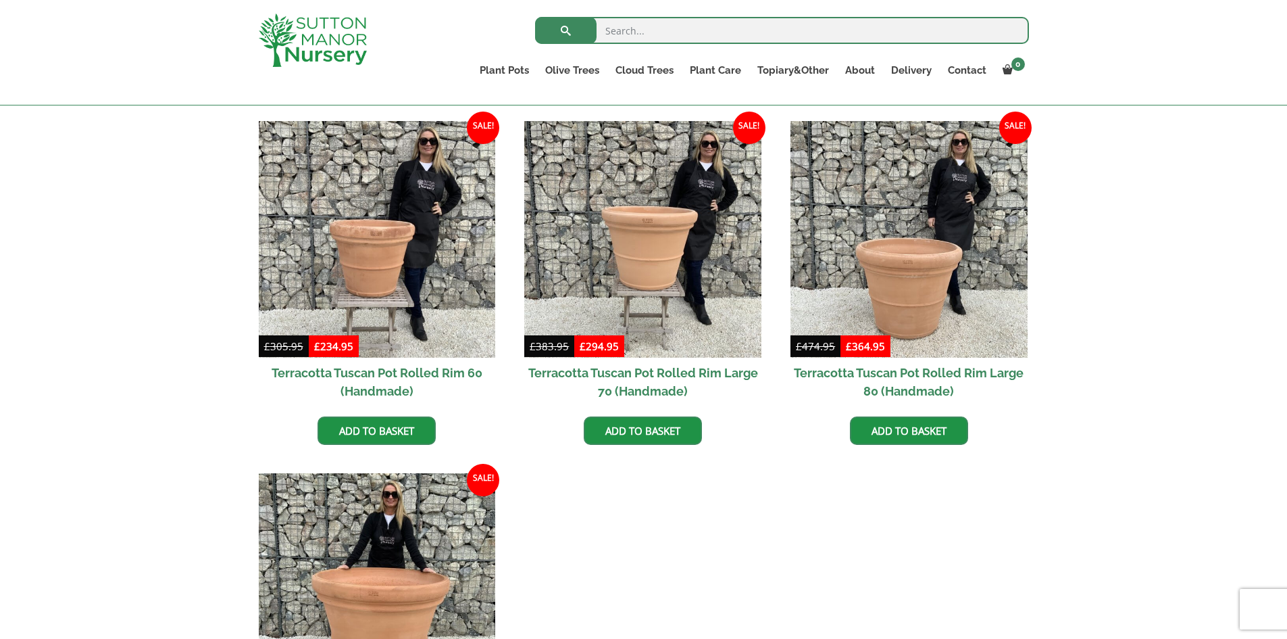
scroll to position [967, 0]
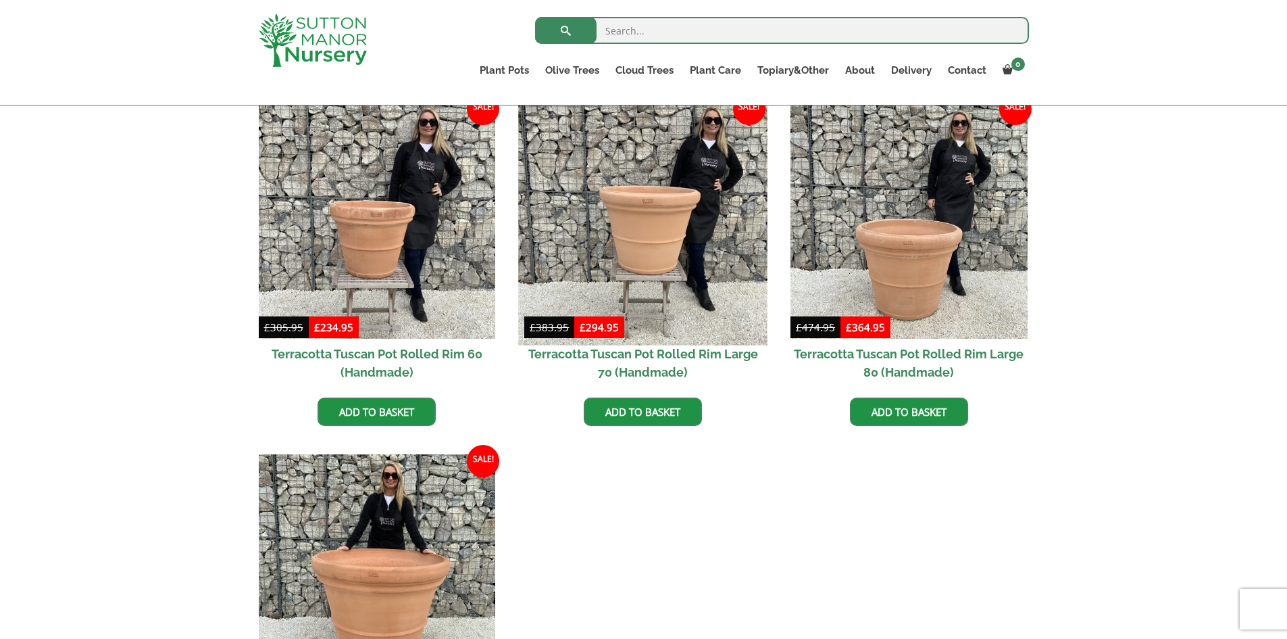
click at [672, 259] on img at bounding box center [643, 220] width 249 height 249
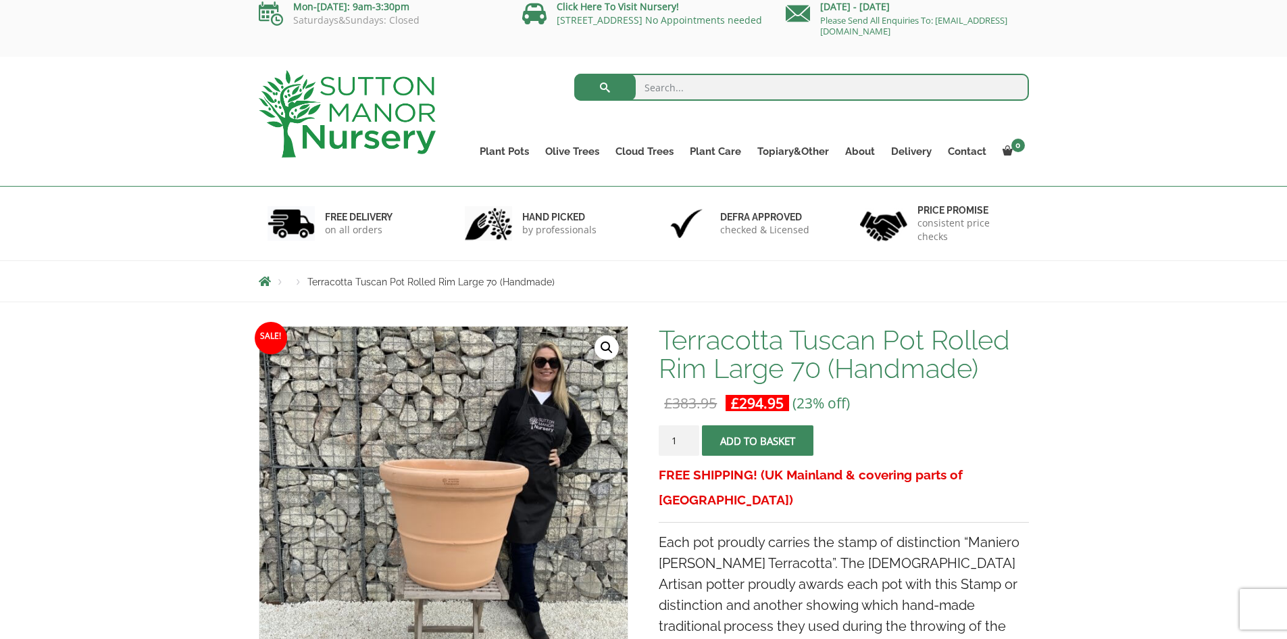
scroll to position [14, 0]
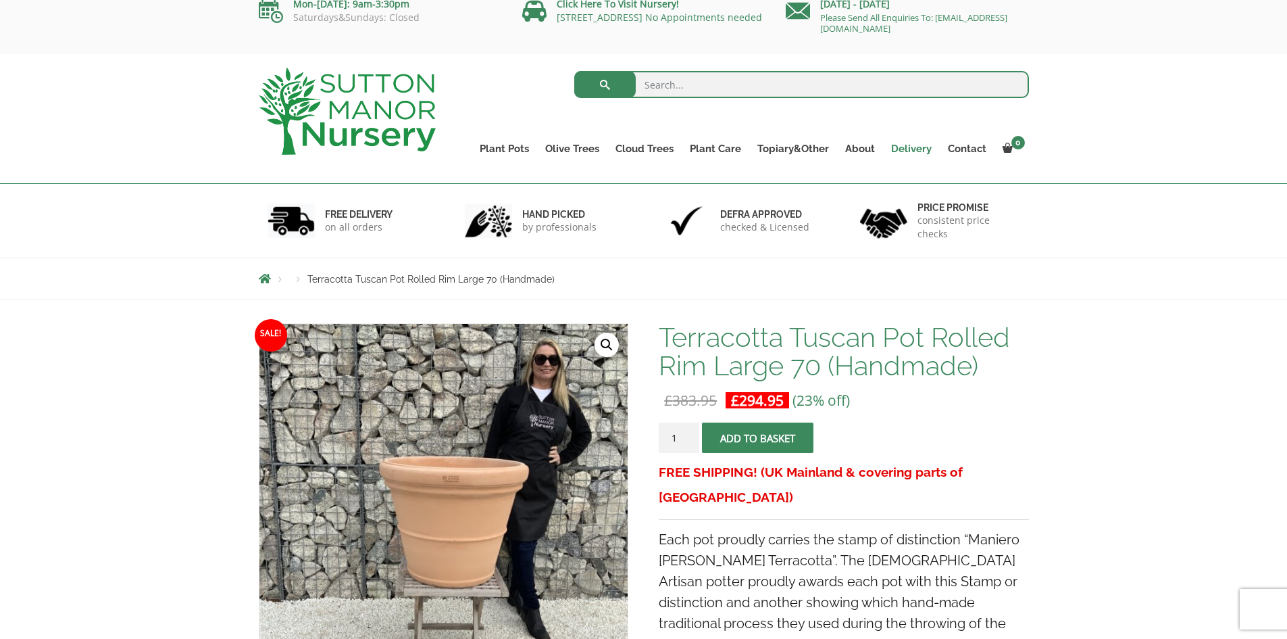
click at [916, 147] on link "Delivery" at bounding box center [911, 148] width 57 height 19
click at [618, 136] on ul "Plant Pots Resin Bonded Pots The Amalfi Pots The Milan Pots The Capri Pots The …" at bounding box center [750, 138] width 557 height 61
click at [774, 439] on button "Add to basket" at bounding box center [757, 437] width 111 height 30
